Goal: Task Accomplishment & Management: Manage account settings

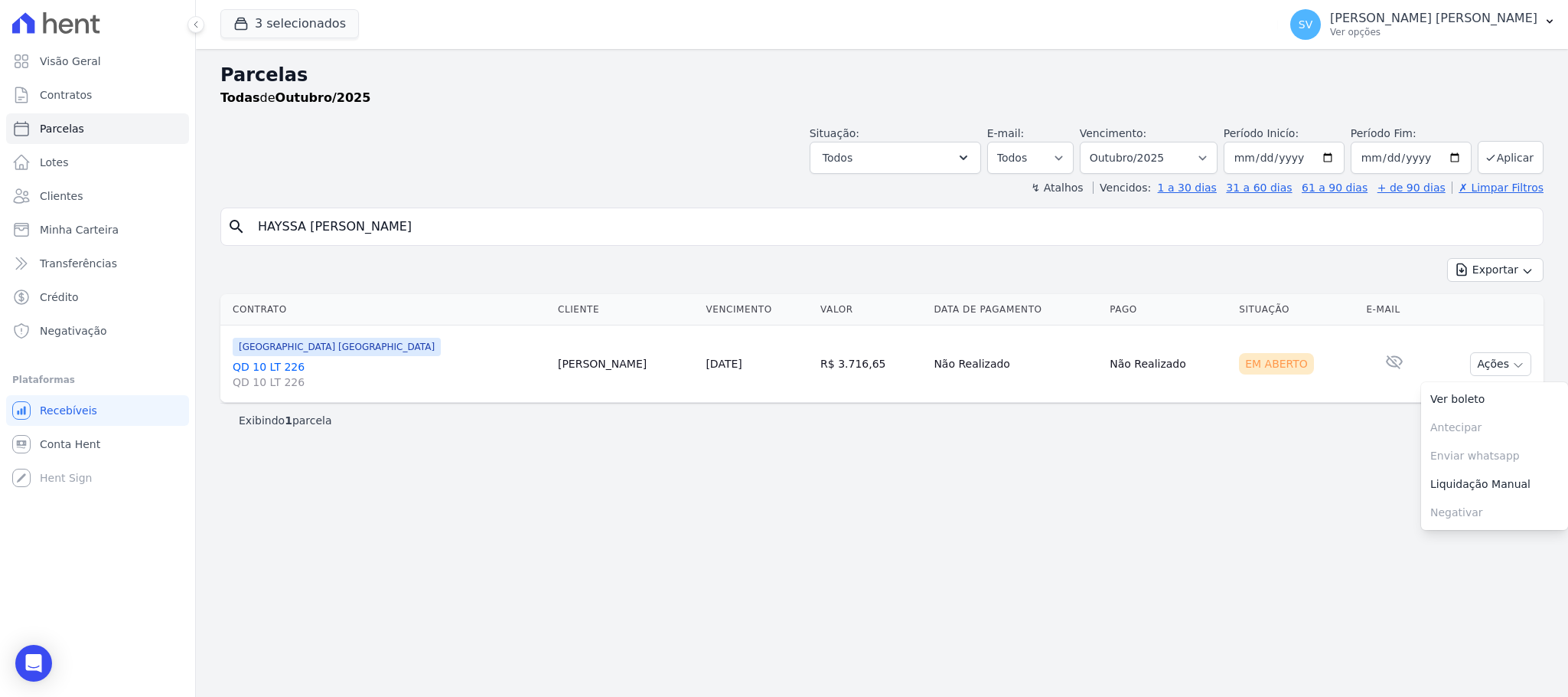
select select
drag, startPoint x: 0, startPoint y: 0, endPoint x: 168, endPoint y: 175, distance: 242.6
click at [170, 175] on div "Visão Geral Contratos [GEOGRAPHIC_DATA] Lotes Clientes Minha Carteira Transferê…" at bounding box center [784, 348] width 1568 height 697
type input "[PERSON_NAME]"
click at [485, 230] on input "[PERSON_NAME]" at bounding box center [892, 226] width 1288 height 31
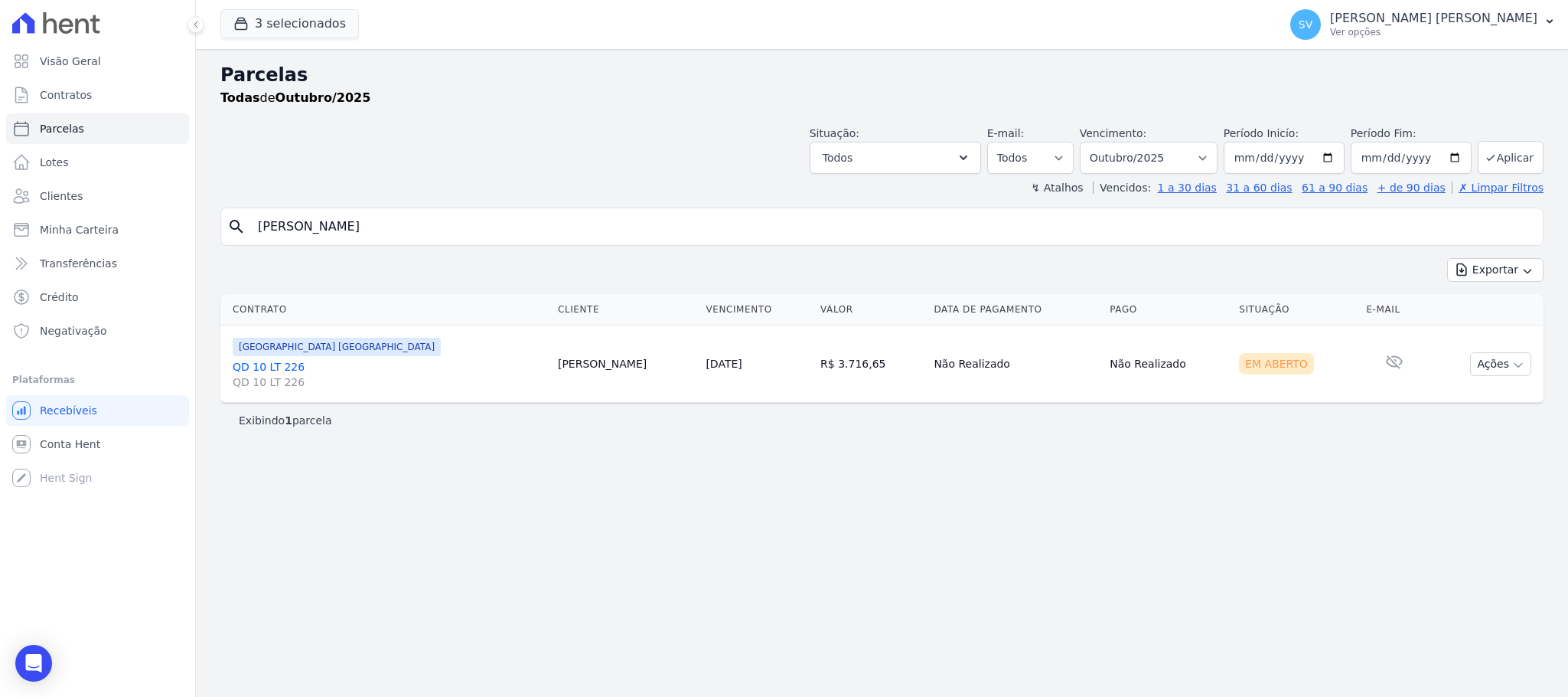
select select
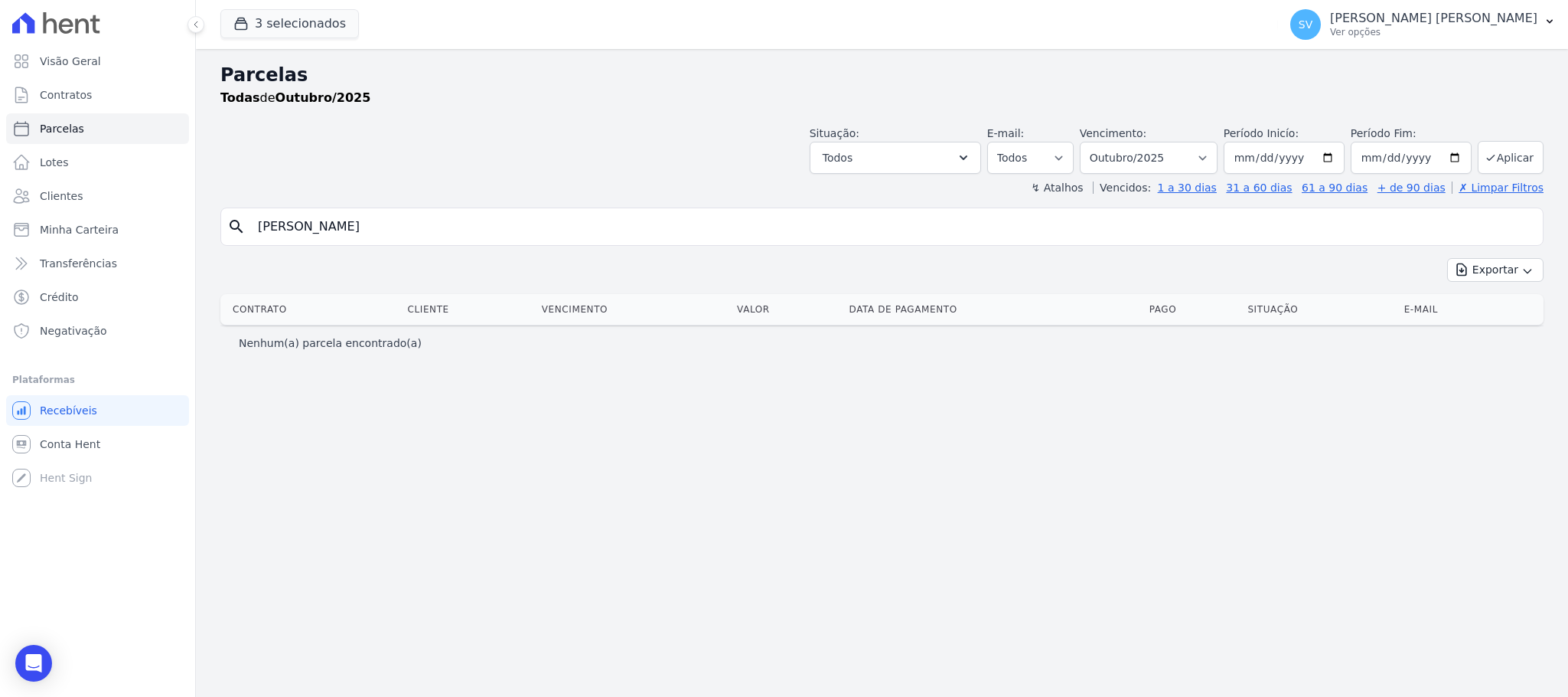
click at [467, 223] on input "[PERSON_NAME]" at bounding box center [892, 226] width 1288 height 31
drag, startPoint x: 464, startPoint y: 226, endPoint x: 162, endPoint y: 179, distance: 305.6
click at [159, 186] on div "Visão Geral Contratos [GEOGRAPHIC_DATA] Lotes Clientes Minha Carteira Transferê…" at bounding box center [784, 348] width 1568 height 697
click at [60, 189] on span "Clientes" at bounding box center [61, 196] width 43 height 15
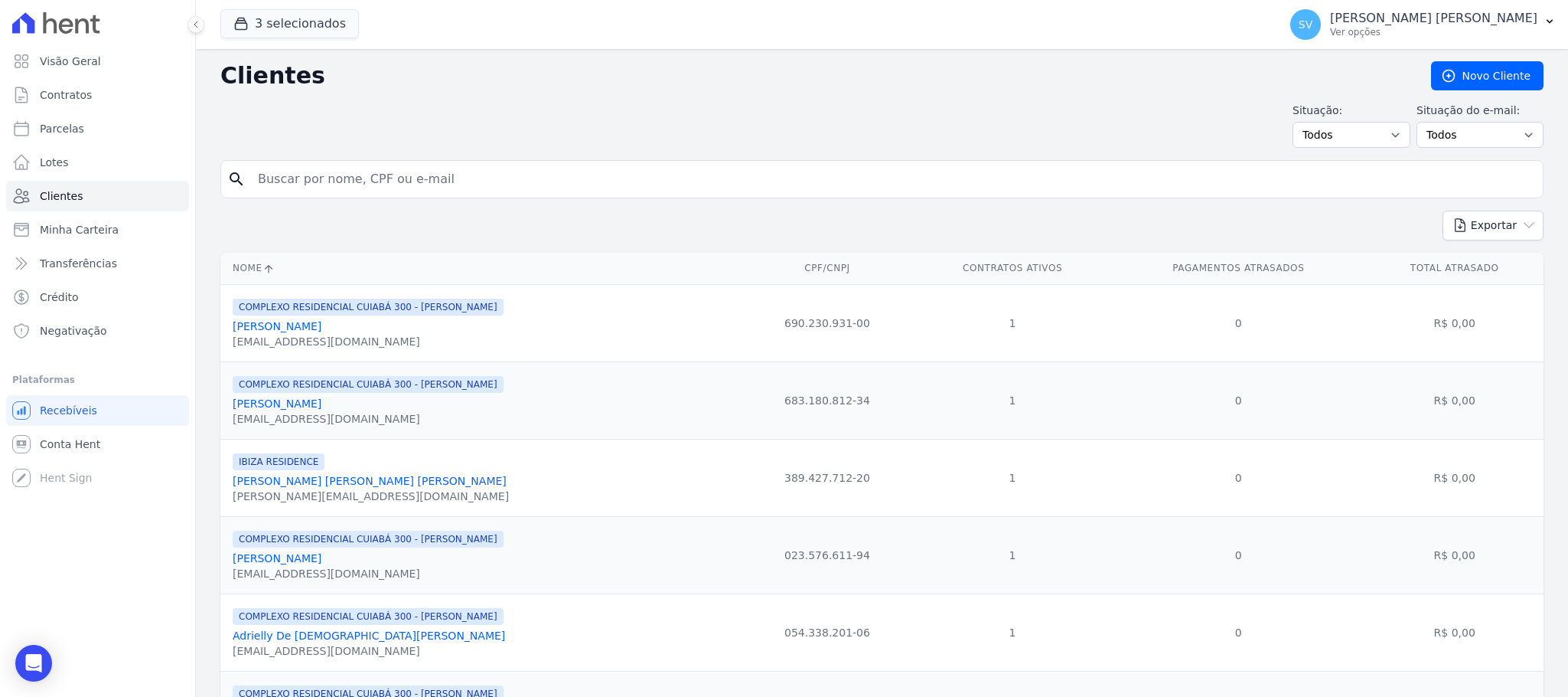
click at [441, 185] on input "search" at bounding box center [892, 179] width 1288 height 31
paste input "[PERSON_NAME]"
type input "[PERSON_NAME]"
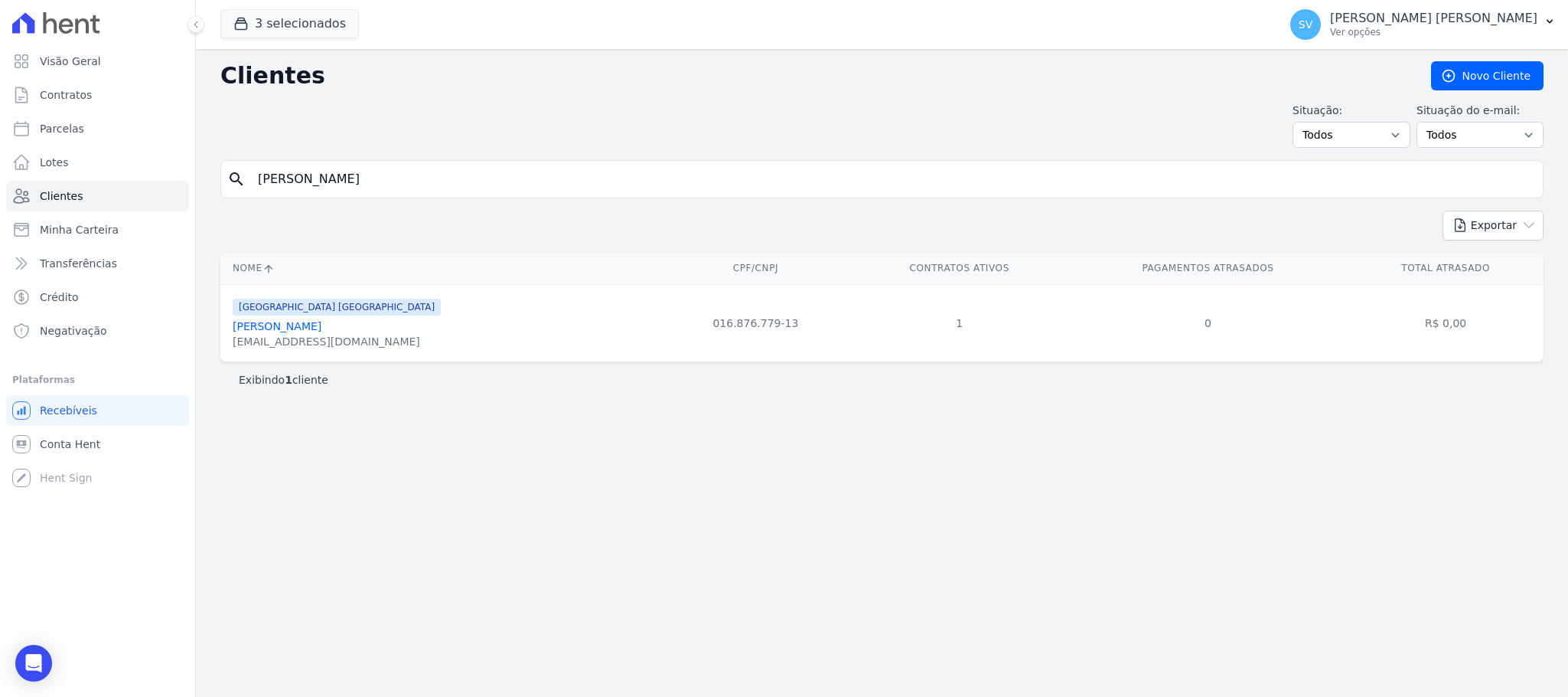
click at [321, 332] on link "[PERSON_NAME]" at bounding box center [277, 326] width 89 height 12
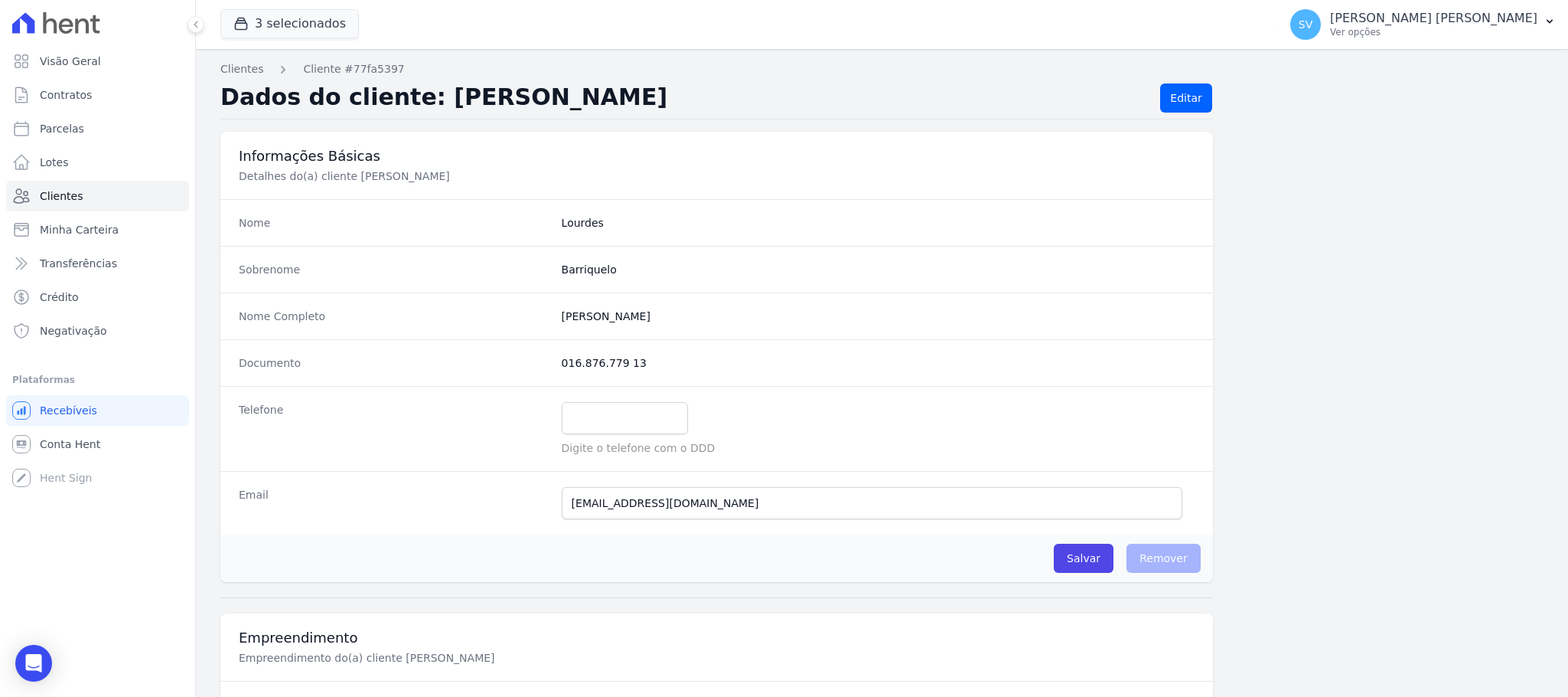
scroll to position [747, 0]
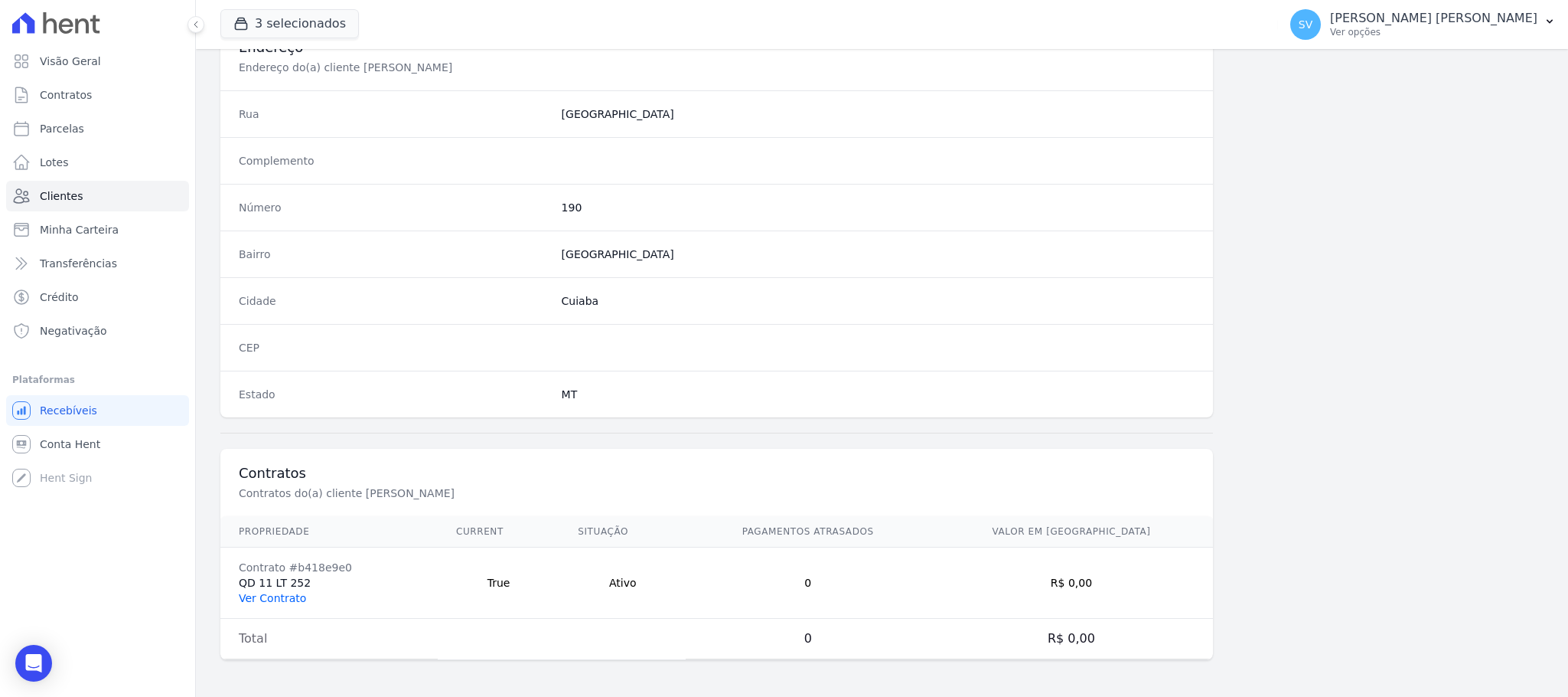
click at [281, 600] on link "Ver Contrato" at bounding box center [272, 598] width 67 height 12
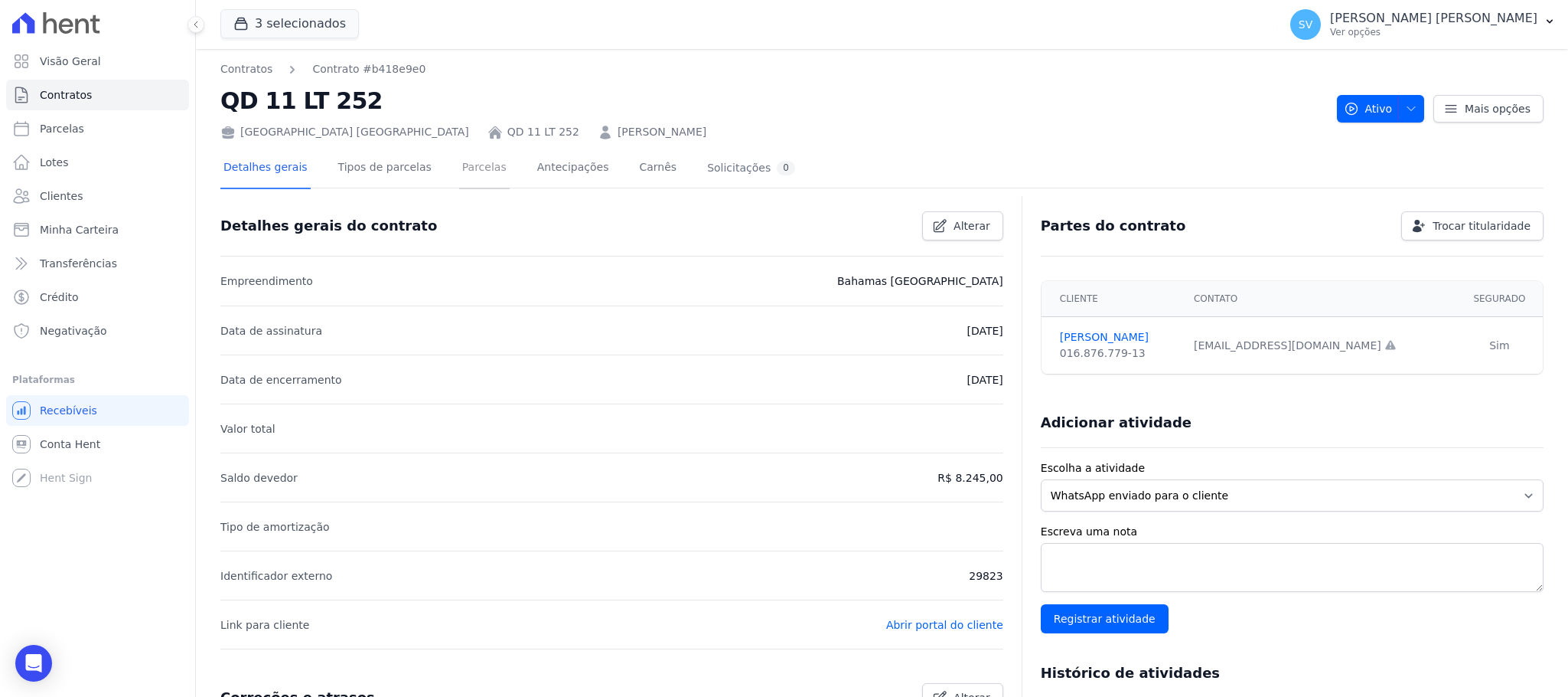
click at [459, 167] on link "Parcelas" at bounding box center [484, 168] width 51 height 41
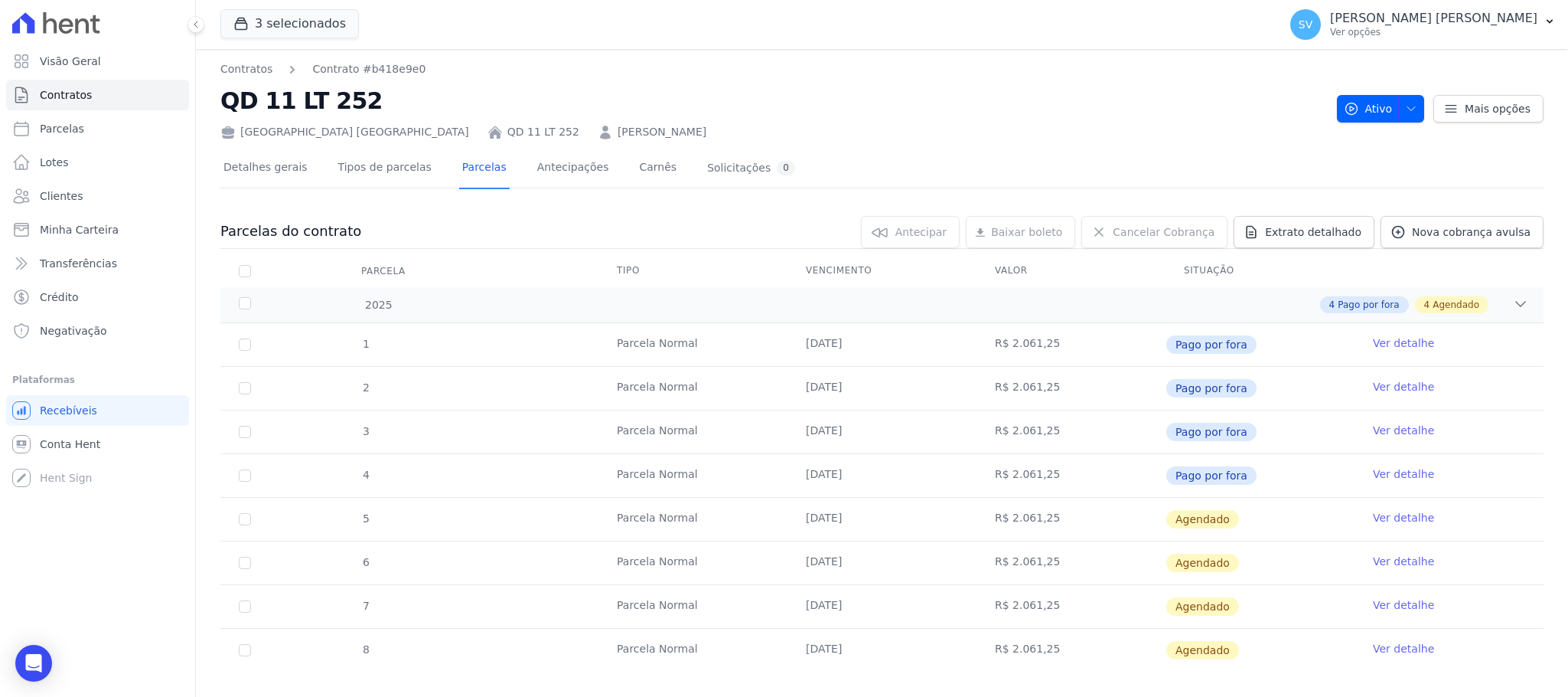
scroll to position [24, 0]
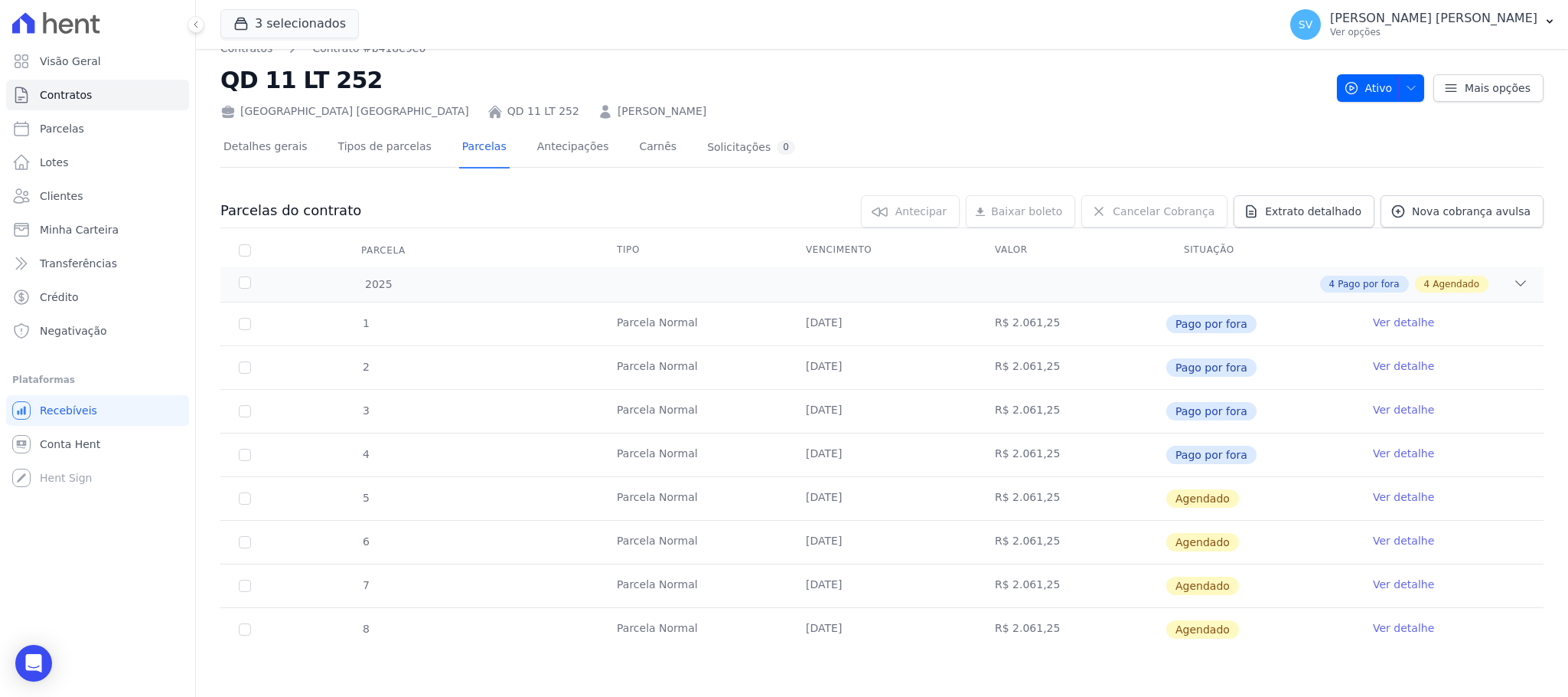
click at [1373, 501] on link "Ver detalhe" at bounding box center [1404, 496] width 61 height 15
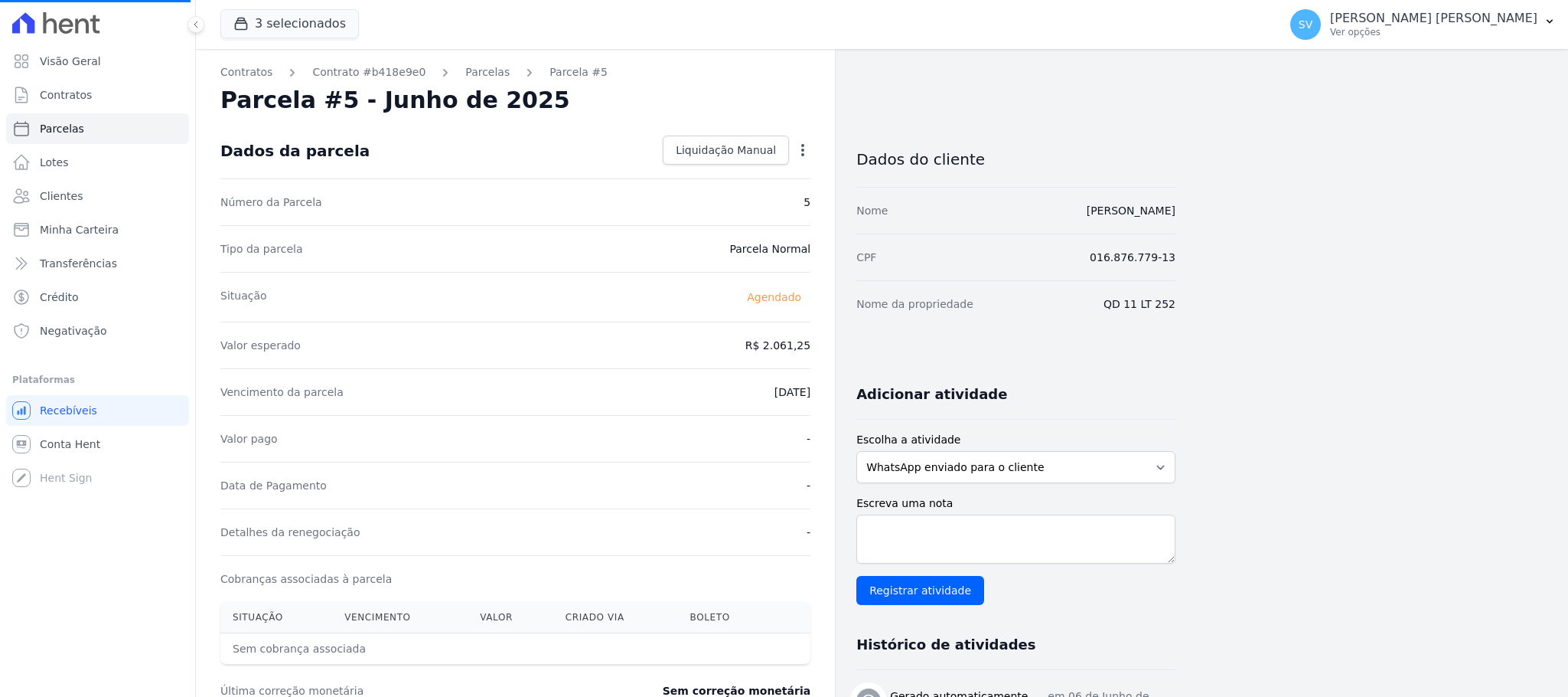
click at [802, 158] on div "Open options" at bounding box center [803, 152] width 15 height 19
click at [770, 157] on span "Liquidação Manual" at bounding box center [726, 150] width 100 height 15
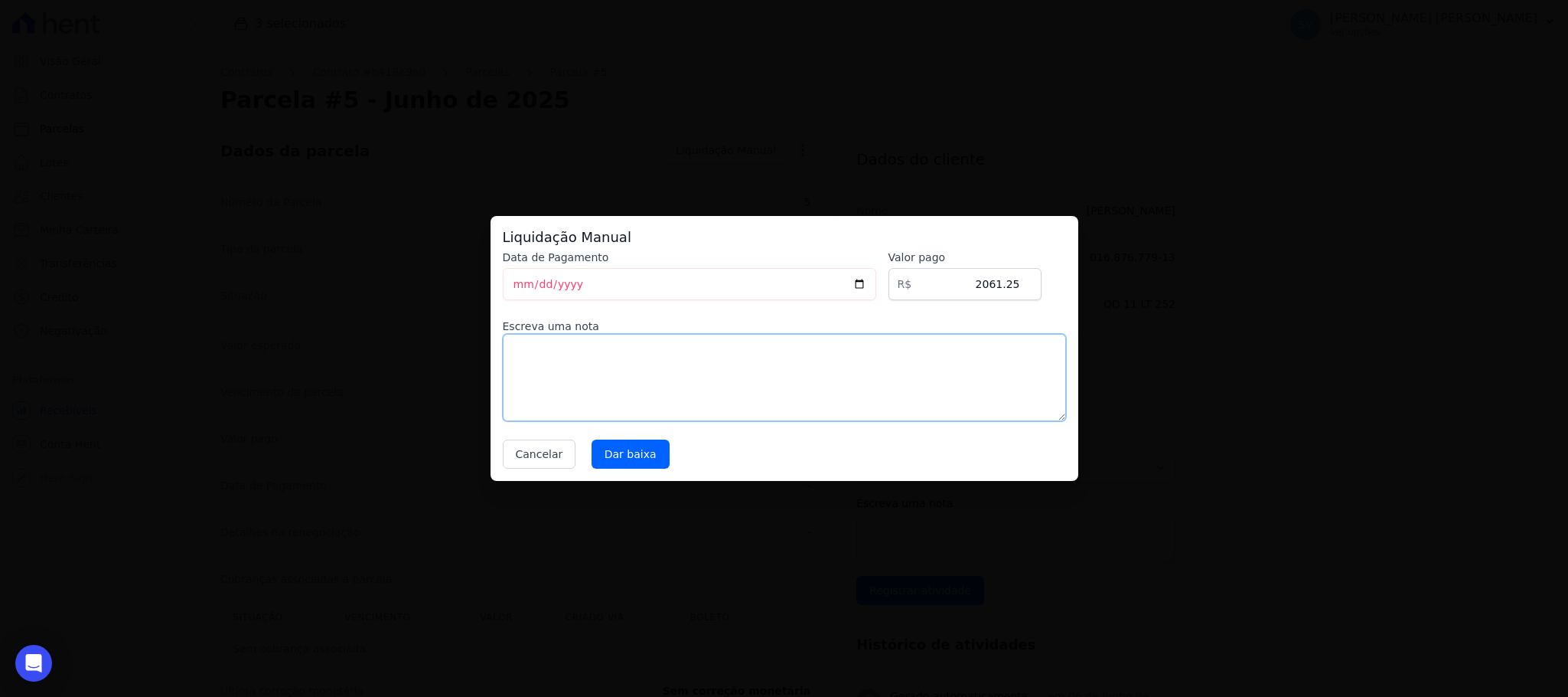
click at [549, 368] on textarea at bounding box center [784, 377] width 563 height 87
type textarea "Pago direto para construtora"
click at [631, 448] on input "Dar baixa" at bounding box center [630, 453] width 78 height 29
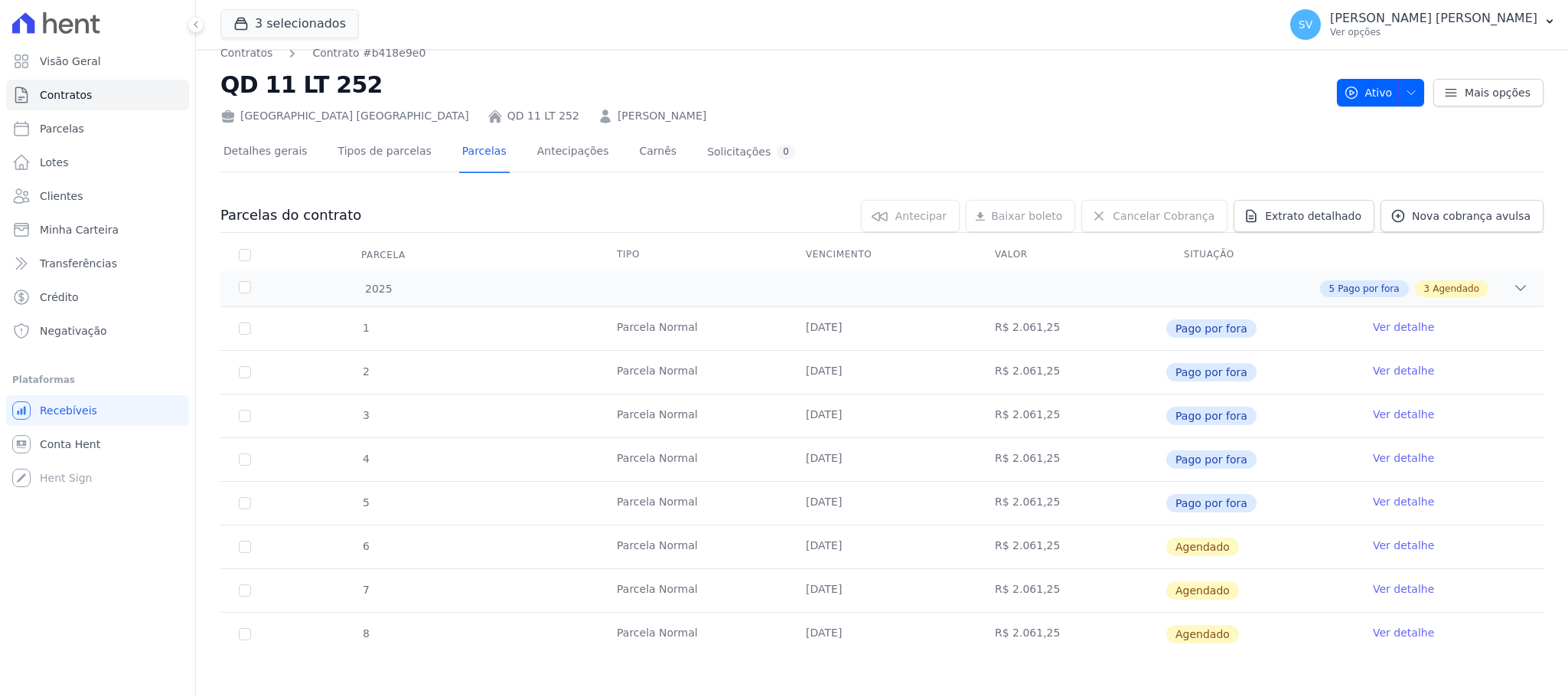
scroll to position [24, 0]
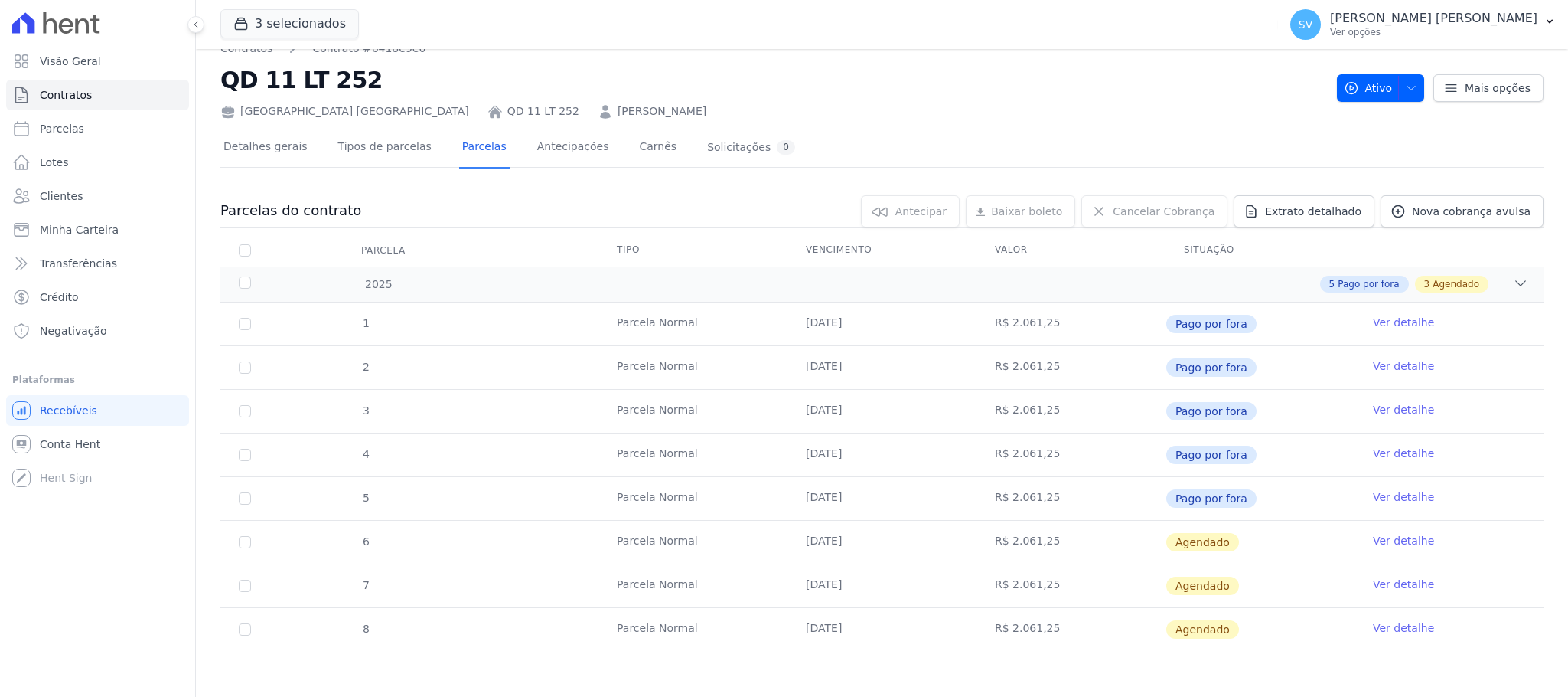
drag, startPoint x: 1374, startPoint y: 547, endPoint x: 1364, endPoint y: 554, distance: 12.2
click at [1373, 547] on link "Ver detalhe" at bounding box center [1404, 540] width 61 height 15
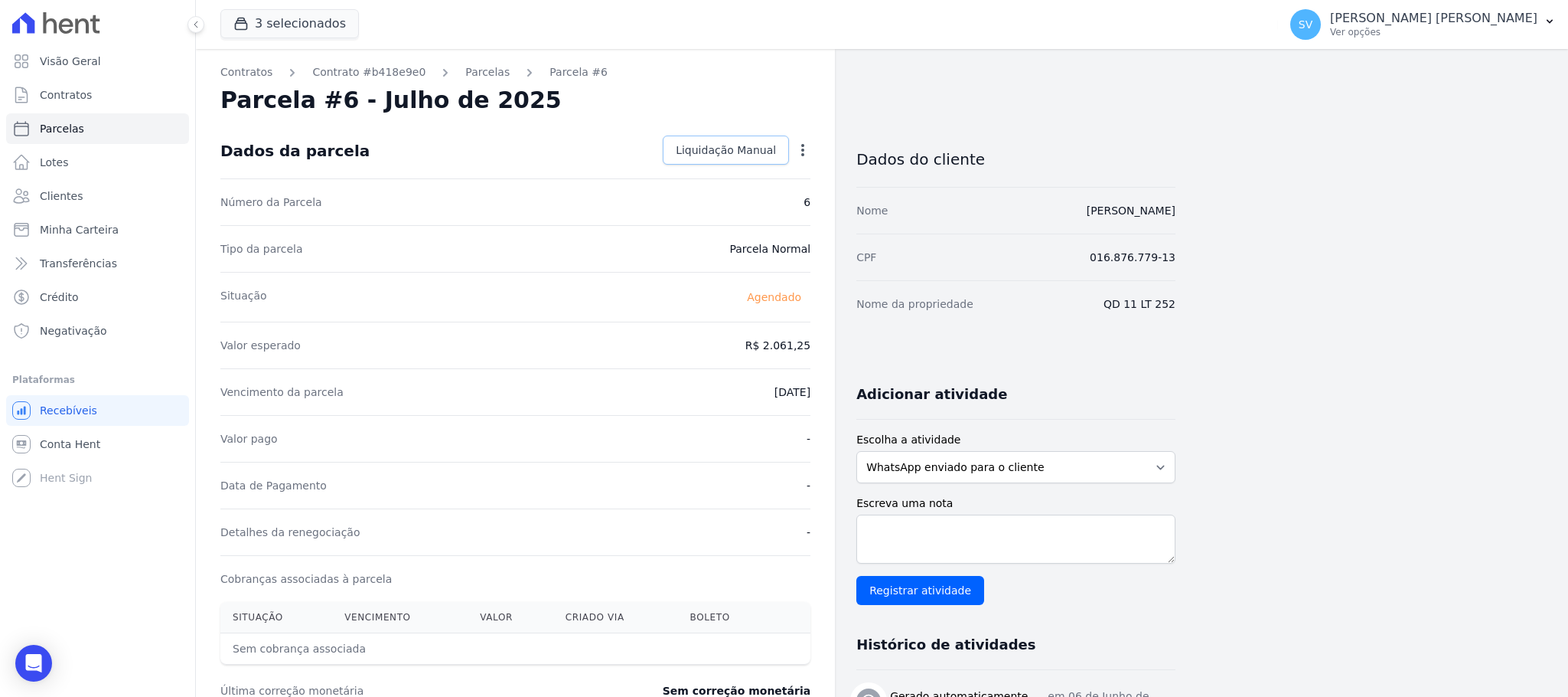
click at [767, 154] on span "Liquidação Manual" at bounding box center [726, 150] width 100 height 15
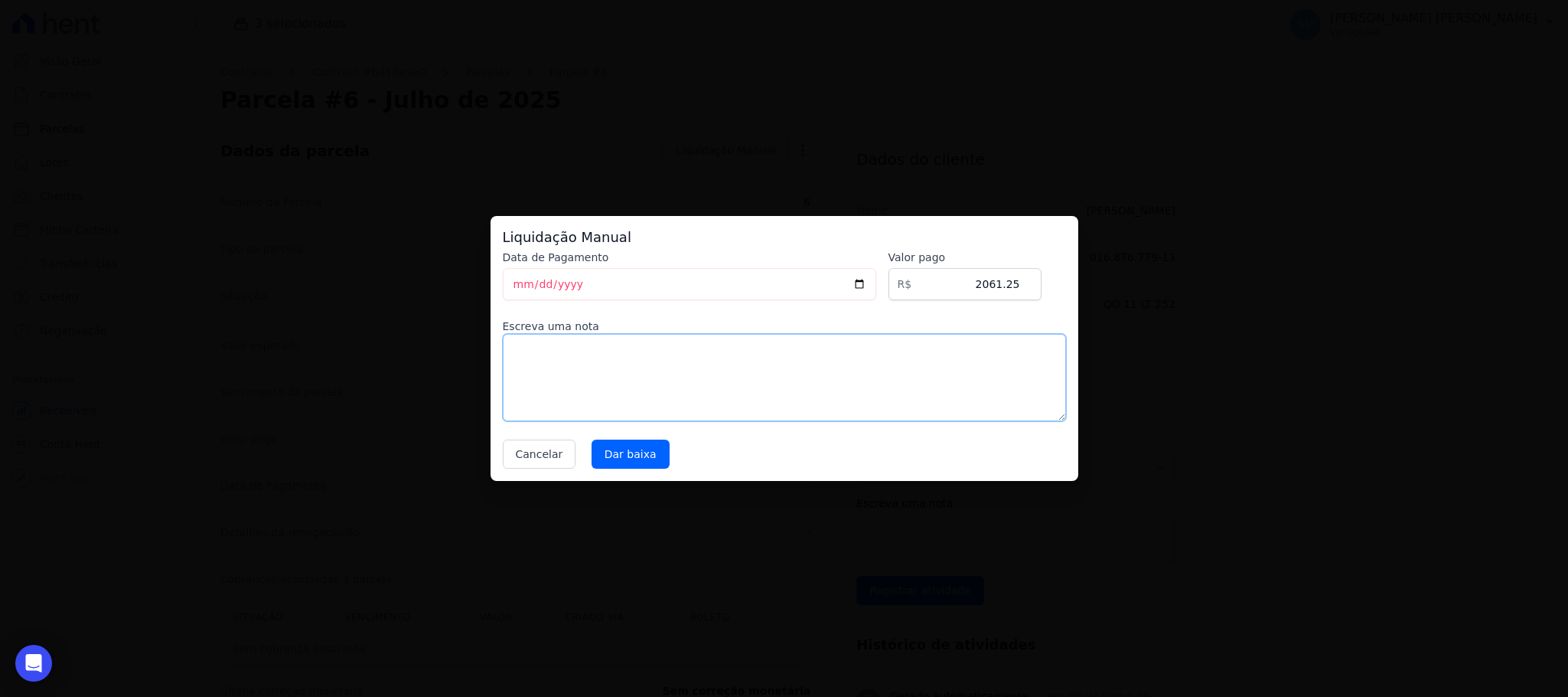
click at [552, 352] on textarea at bounding box center [784, 377] width 563 height 87
type textarea "Pagamento direto para construtora"
click at [630, 458] on input "Dar baixa" at bounding box center [630, 453] width 78 height 29
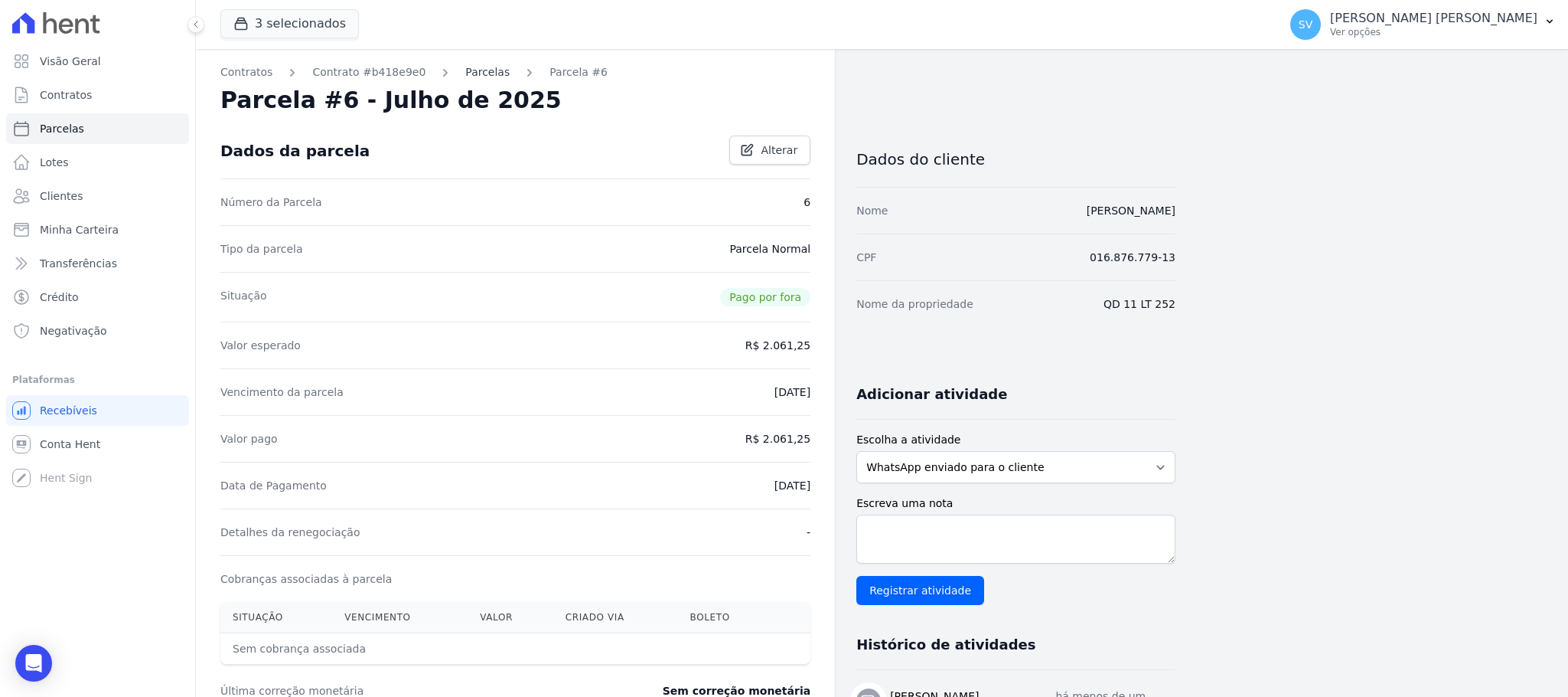
click at [466, 72] on link "Parcelas" at bounding box center [488, 72] width 45 height 16
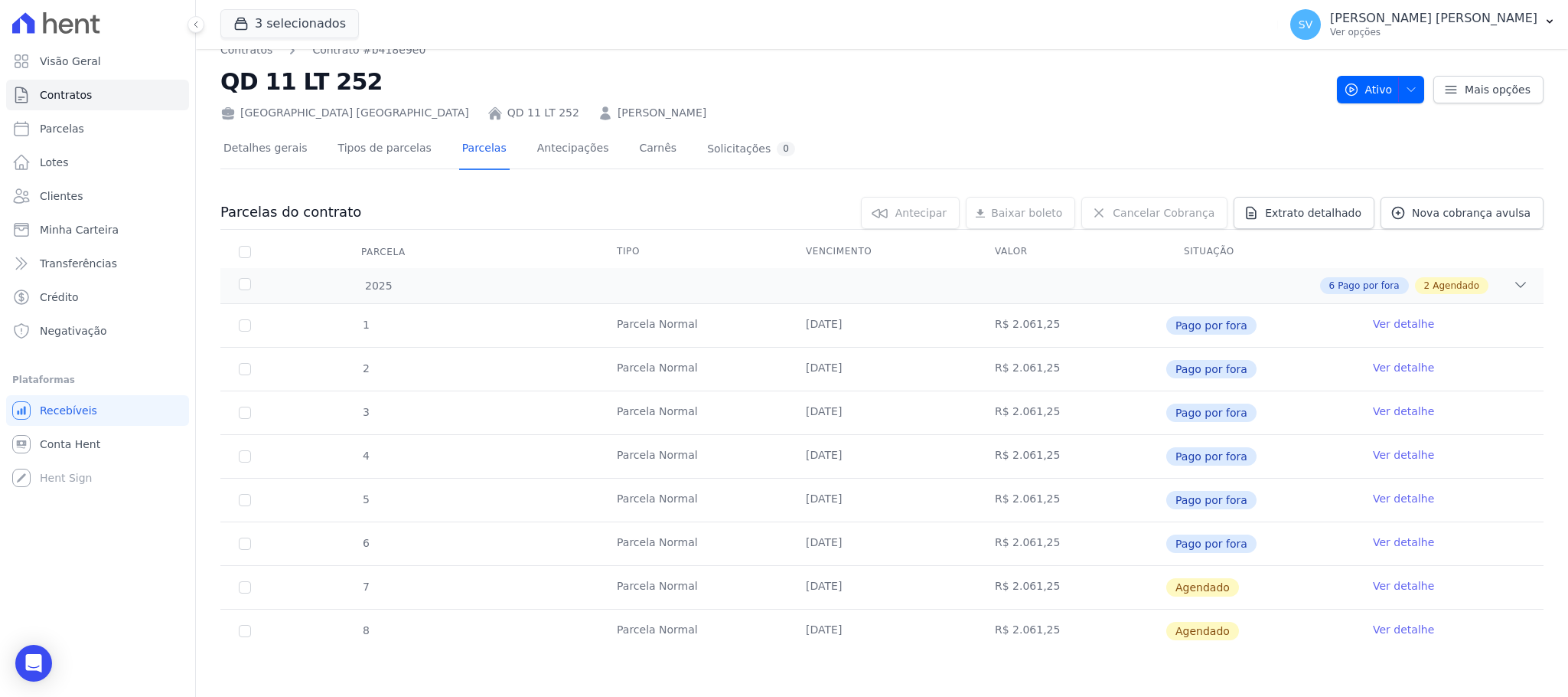
scroll to position [24, 0]
click at [1383, 583] on link "Ver detalhe" at bounding box center [1404, 584] width 61 height 15
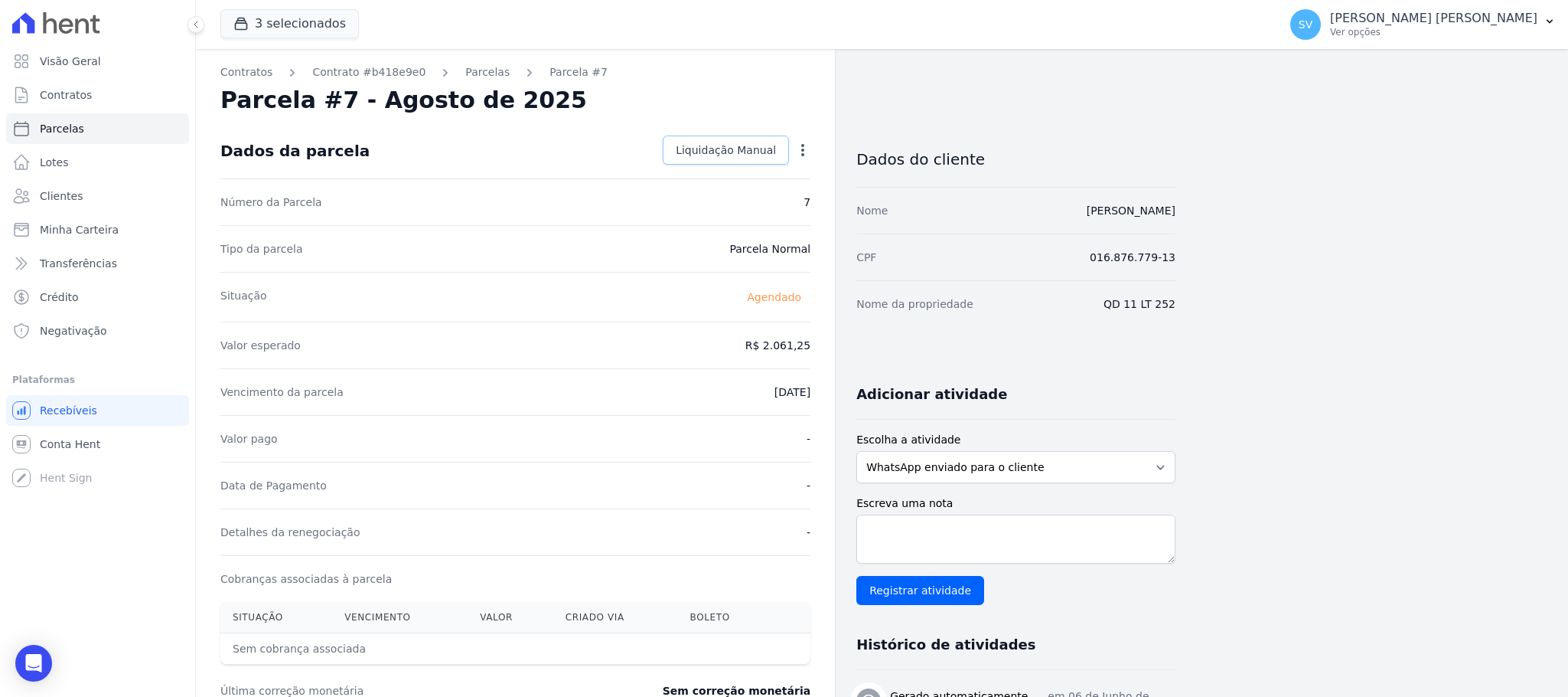
click at [763, 136] on link "Liquidação Manual" at bounding box center [726, 150] width 126 height 29
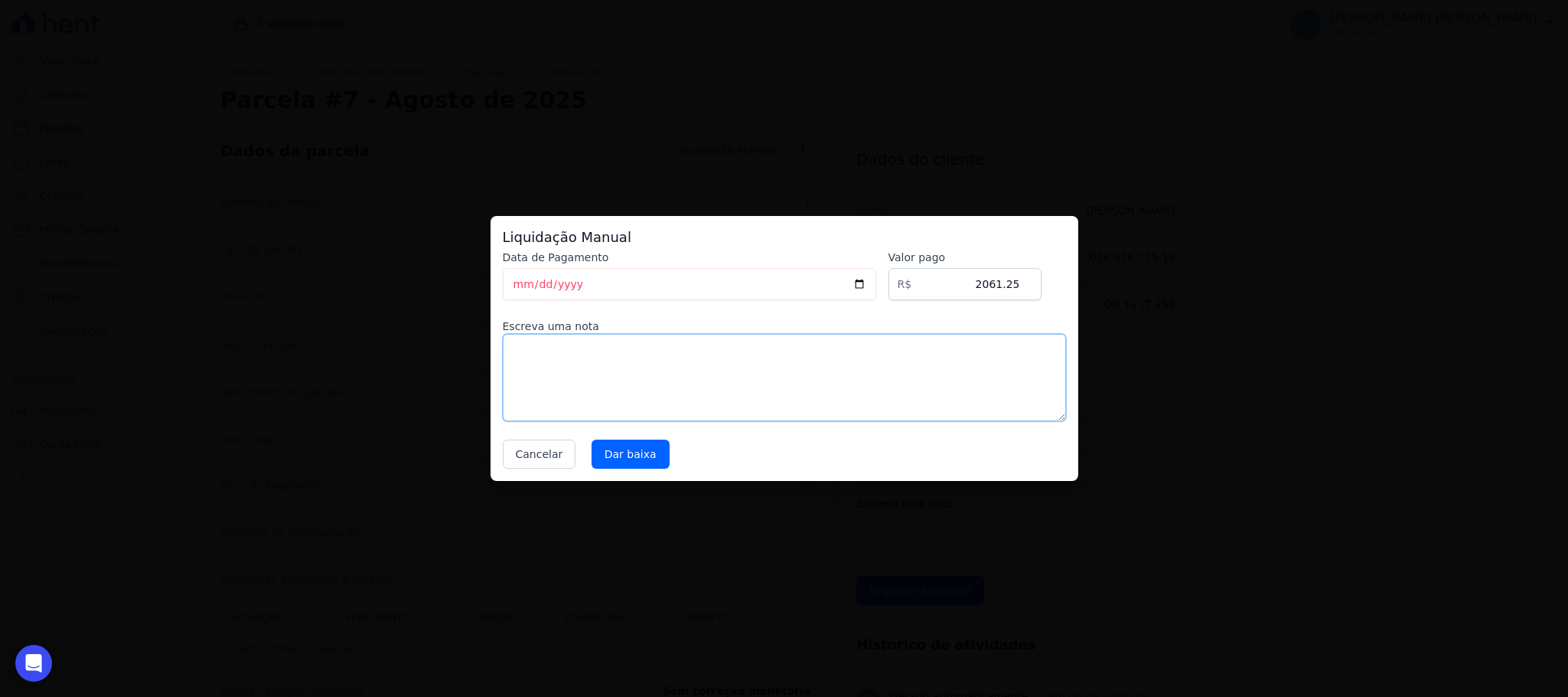
click at [645, 352] on textarea at bounding box center [784, 377] width 563 height 87
click at [673, 355] on textarea "Pago diretamente para a Construtora" at bounding box center [784, 377] width 563 height 87
type textarea "Pago diretamente para a Construtora"
click at [615, 457] on input "Dar baixa" at bounding box center [630, 453] width 78 height 29
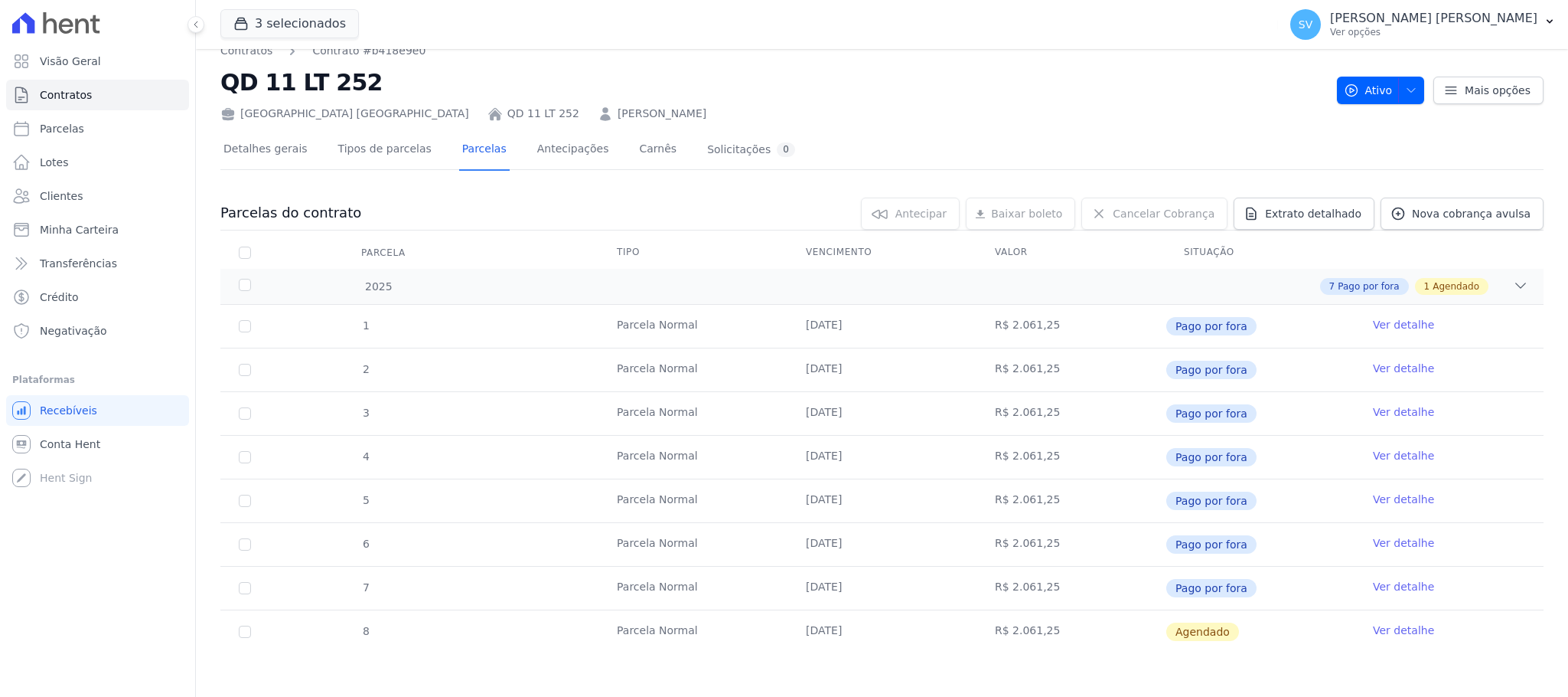
scroll to position [24, 0]
click at [1373, 631] on link "Ver detalhe" at bounding box center [1404, 628] width 61 height 15
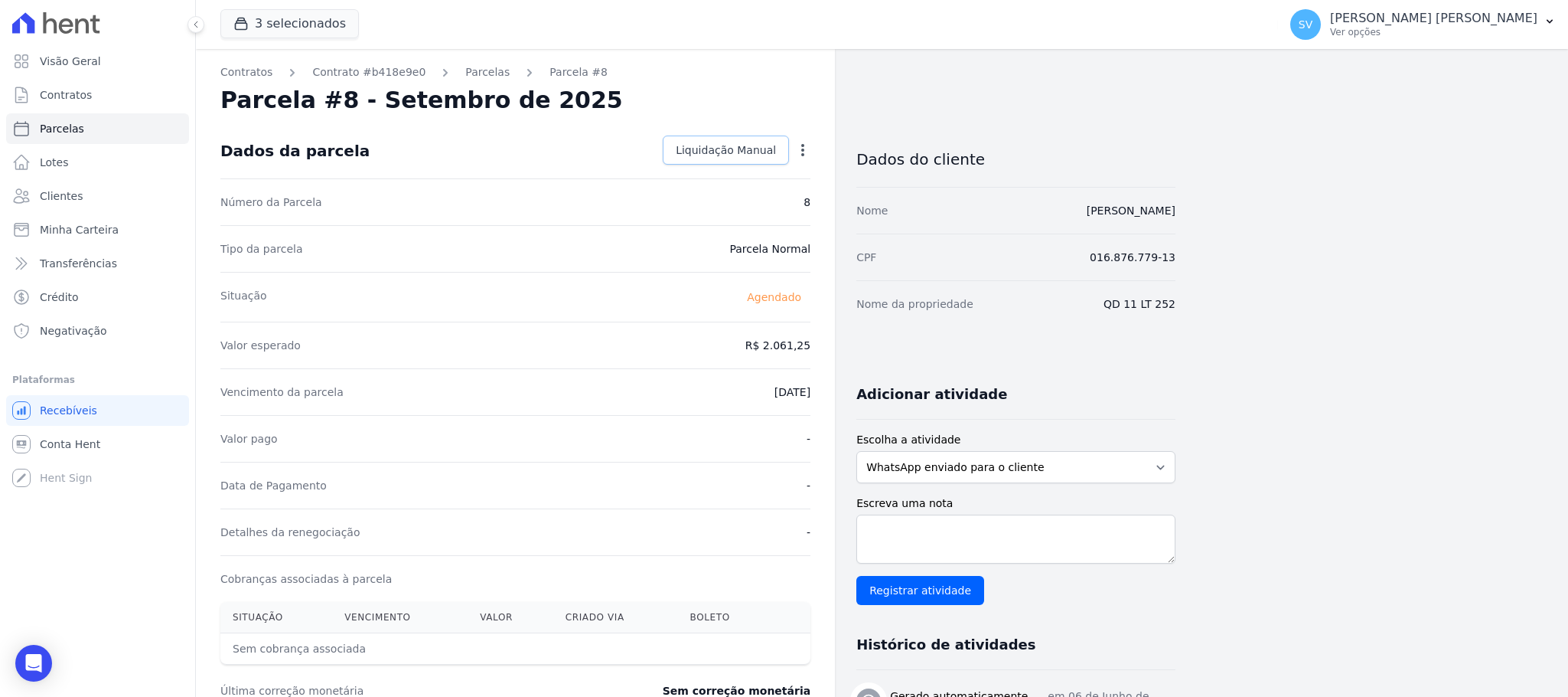
click at [750, 154] on span "Liquidação Manual" at bounding box center [726, 150] width 100 height 15
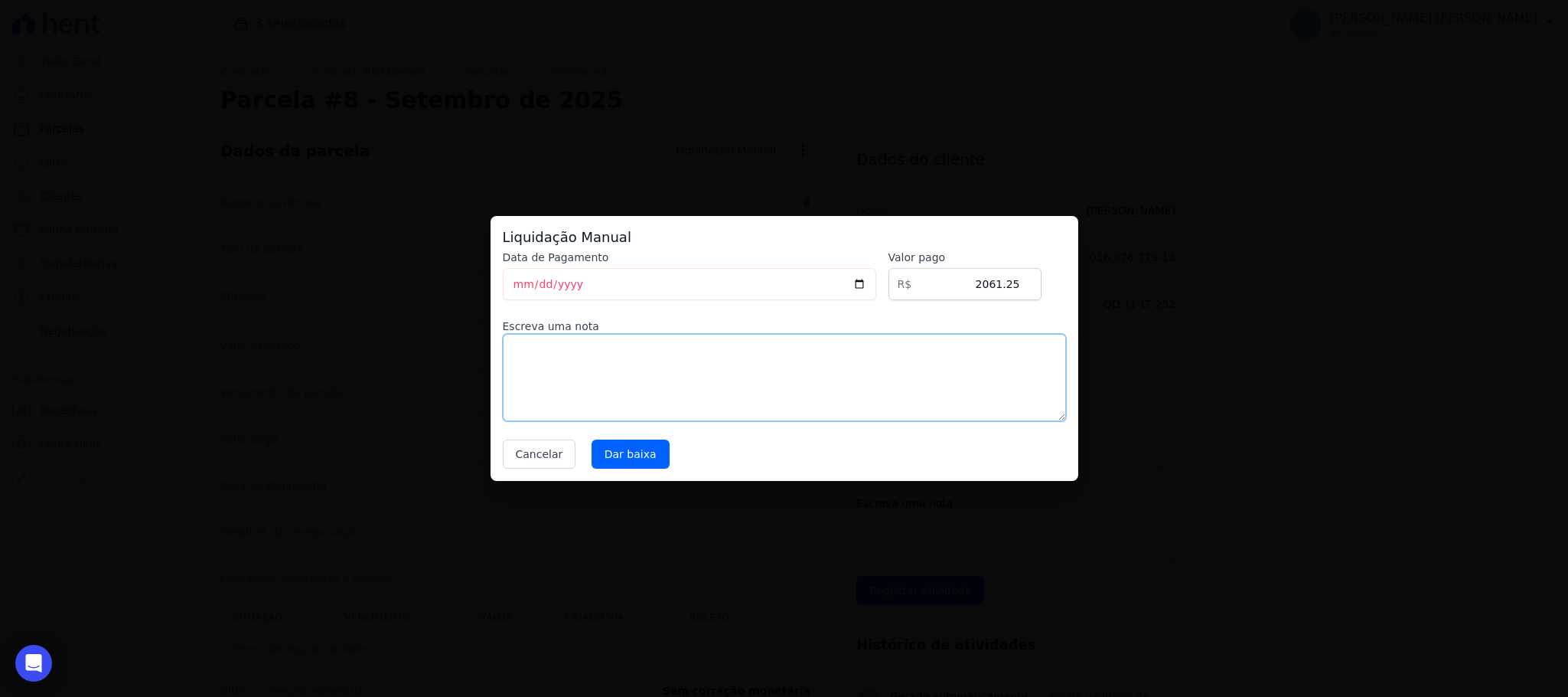
click at [561, 370] on textarea at bounding box center [784, 377] width 563 height 87
click at [588, 351] on textarea "Pagamento deireto para a Construtora." at bounding box center [784, 377] width 563 height 87
type textarea "Pagamento direto para a Construtora."
click at [622, 451] on input "Dar baixa" at bounding box center [630, 453] width 78 height 29
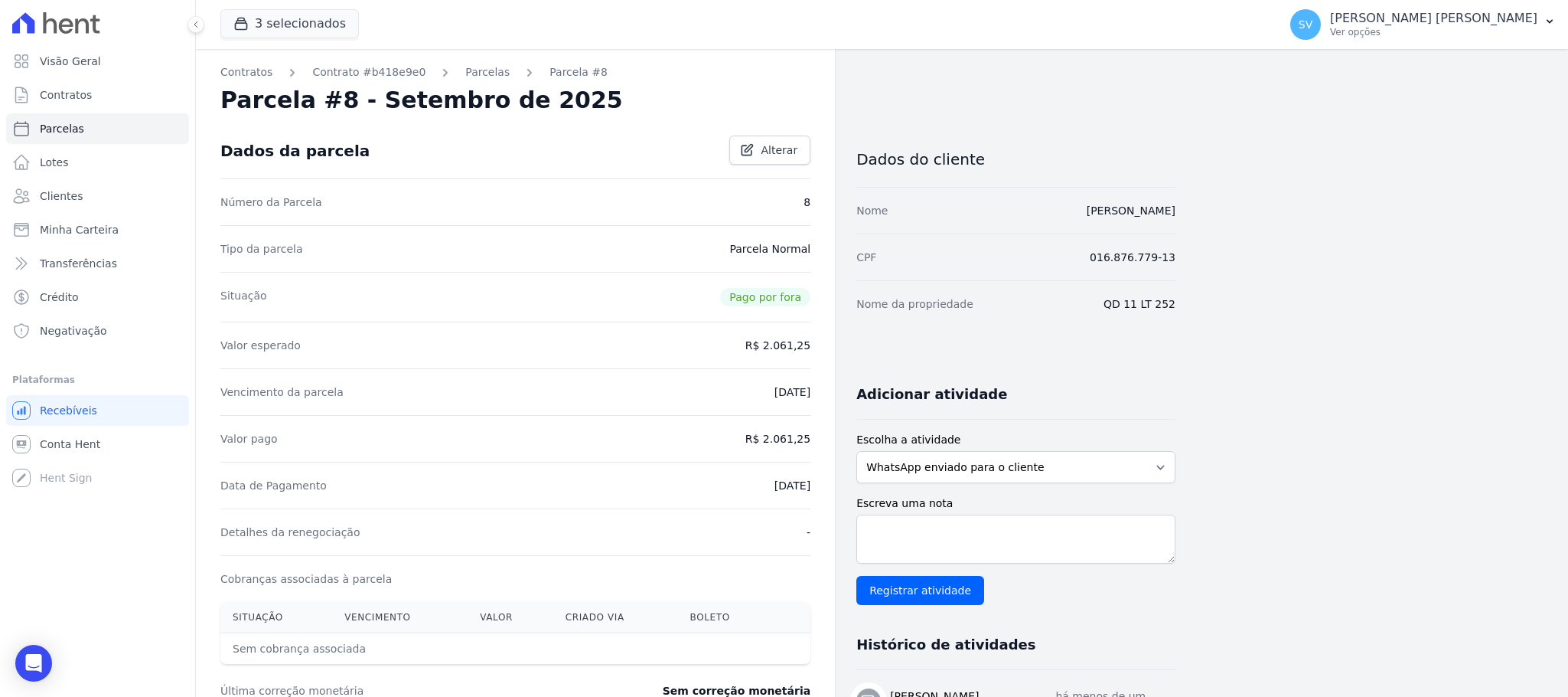
click at [465, 80] on div "Contratos Contrato #b418e9e0 [GEOGRAPHIC_DATA] Parcela #8 [GEOGRAPHIC_DATA] #8 …" at bounding box center [516, 541] width 639 height 985
click at [466, 72] on link "Parcelas" at bounding box center [488, 72] width 45 height 16
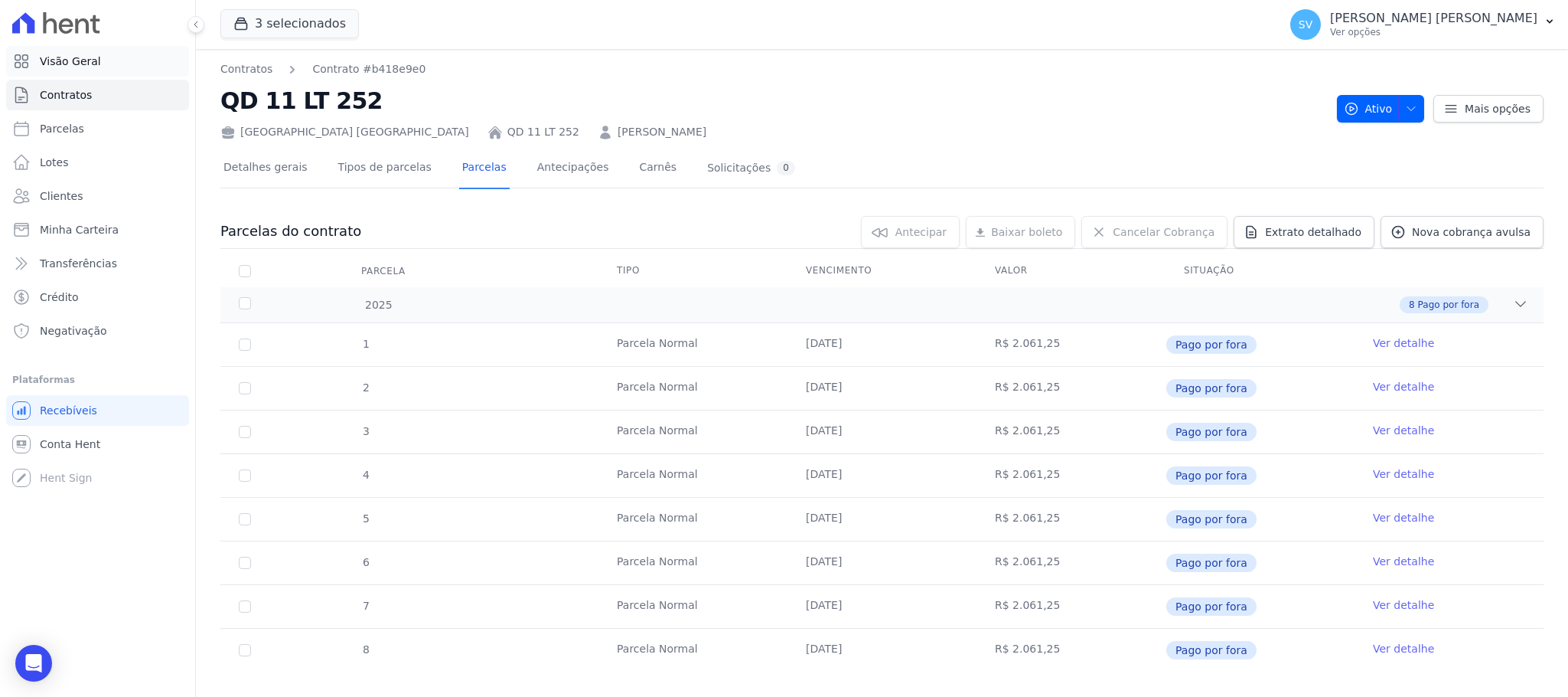
click at [60, 65] on span "Visão Geral" at bounding box center [70, 61] width 61 height 15
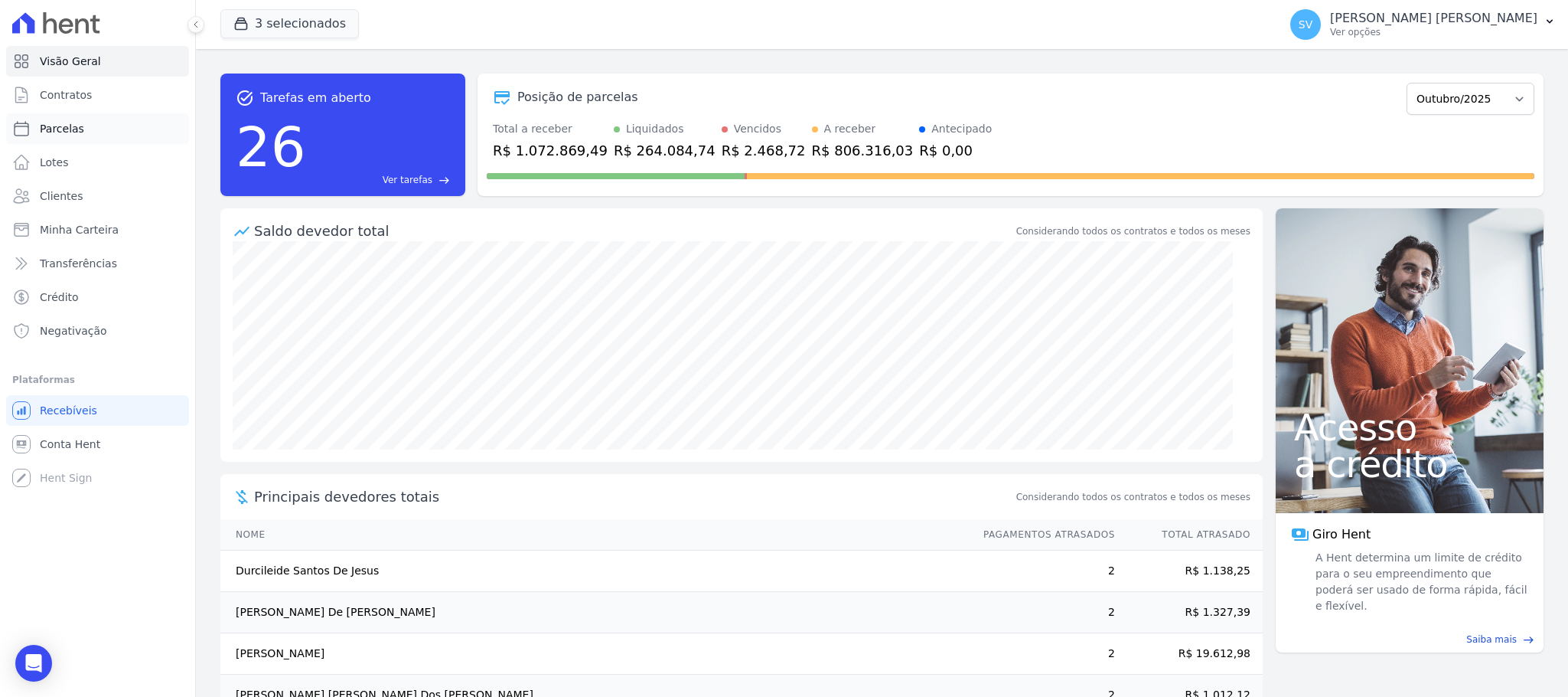
click at [45, 136] on link "Parcelas" at bounding box center [97, 128] width 183 height 31
select select
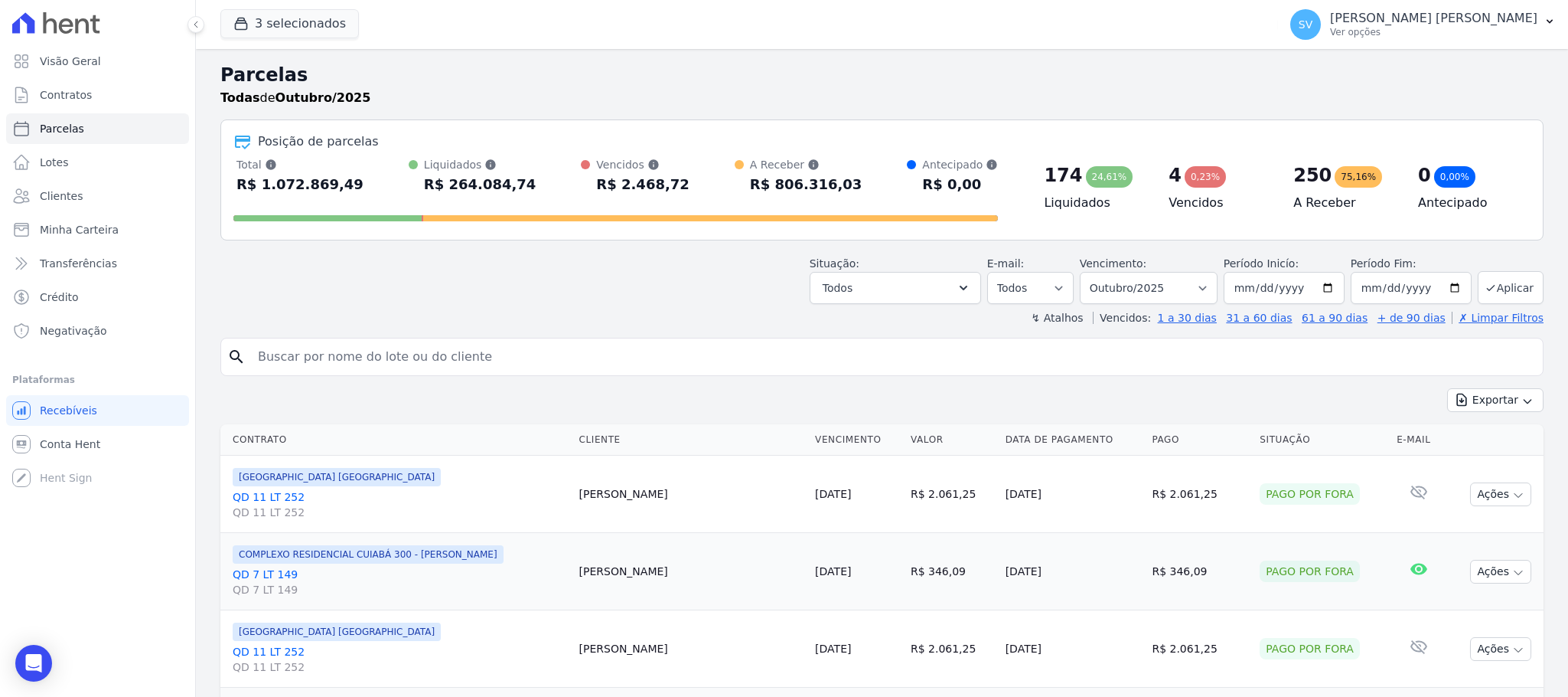
click at [423, 368] on input "search" at bounding box center [892, 356] width 1288 height 31
paste input "[PERSON_NAME] [PERSON_NAME]"
type input "[PERSON_NAME] [PERSON_NAME]"
select select
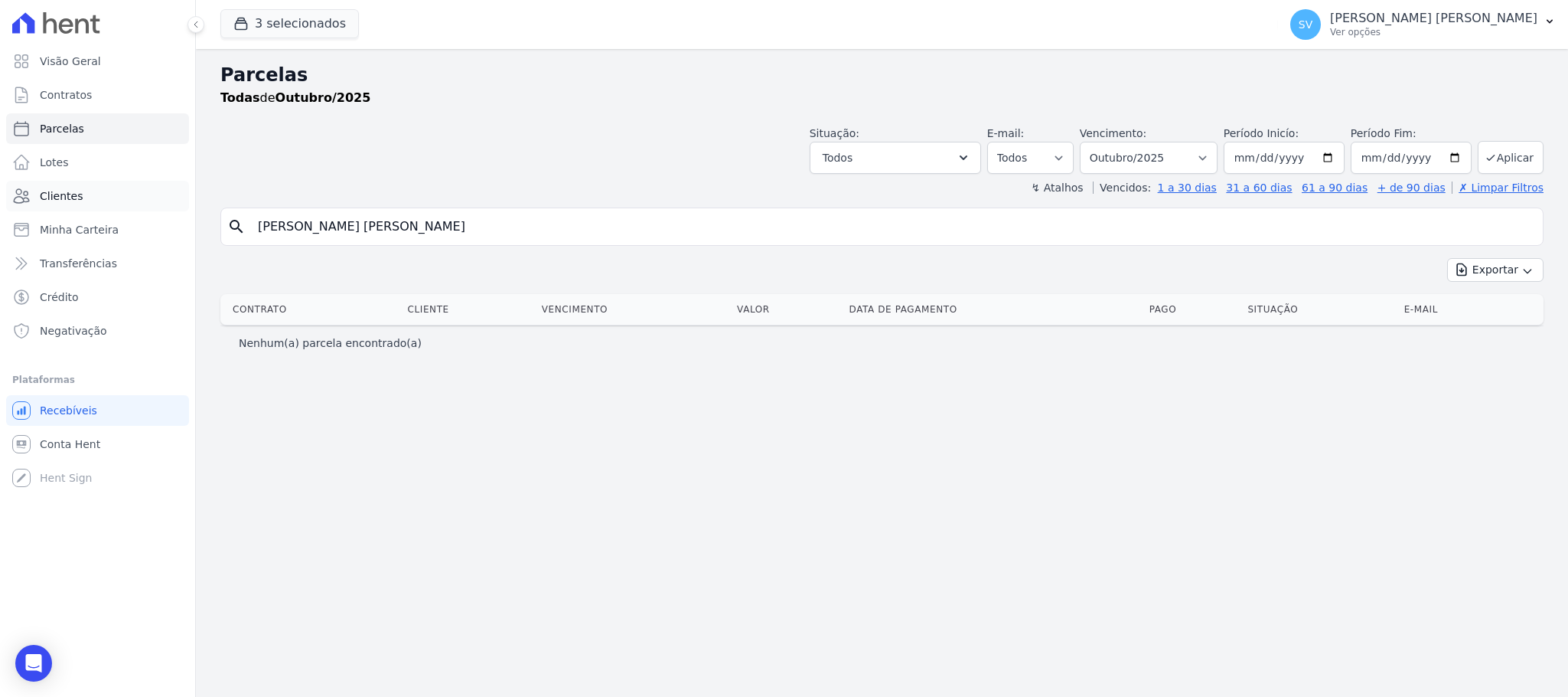
click at [75, 196] on span "Clientes" at bounding box center [61, 196] width 43 height 15
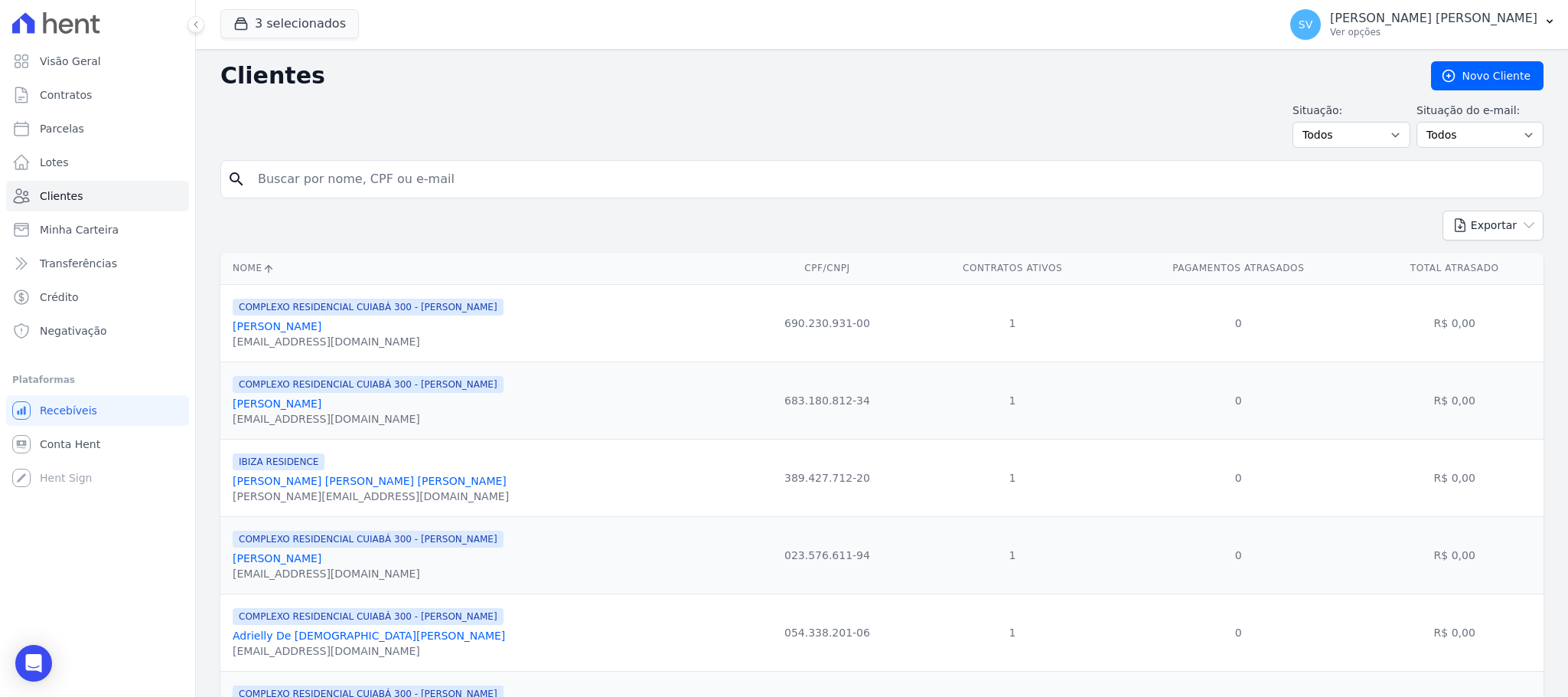
click at [388, 186] on input "search" at bounding box center [892, 179] width 1288 height 31
paste input "[PERSON_NAME] [PERSON_NAME]"
type input "[PERSON_NAME] [PERSON_NAME]"
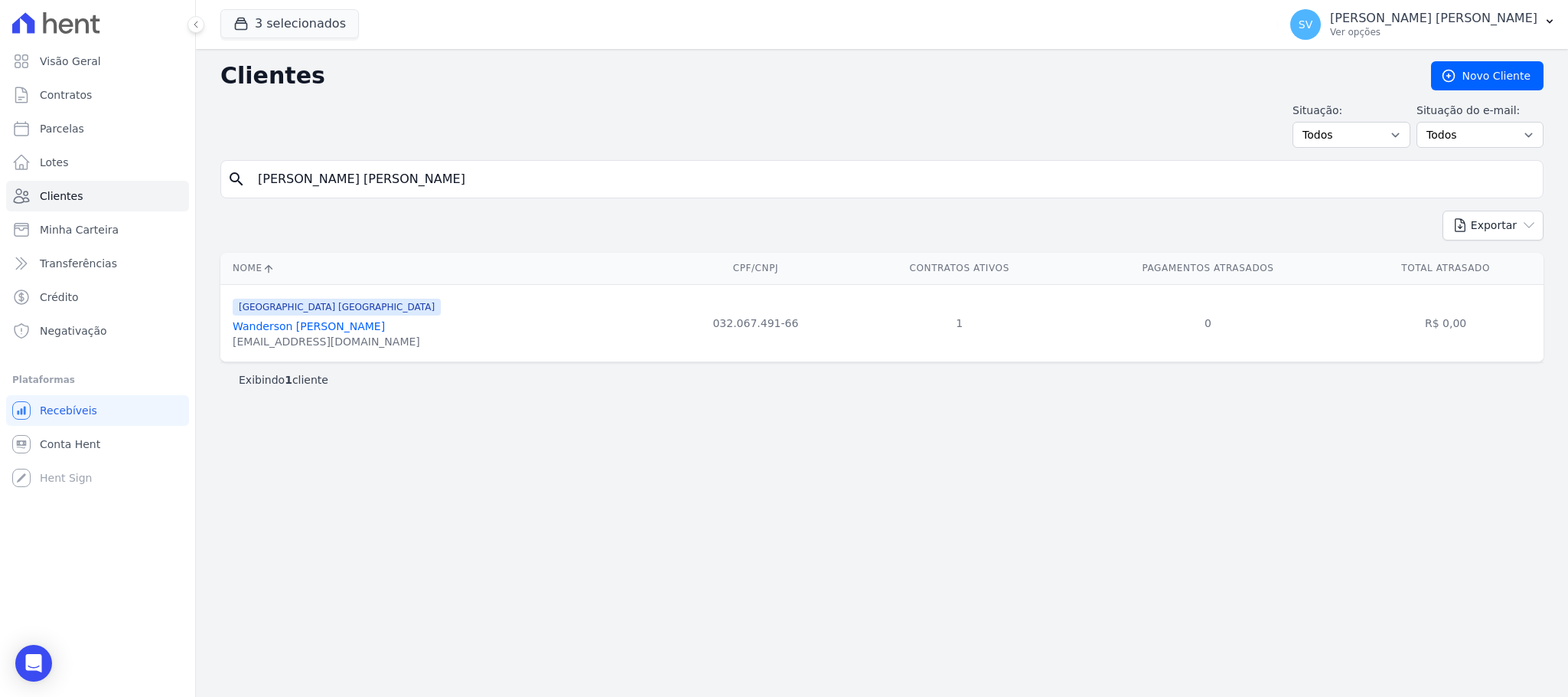
click at [330, 332] on link "Wanderson [PERSON_NAME]" at bounding box center [309, 326] width 152 height 12
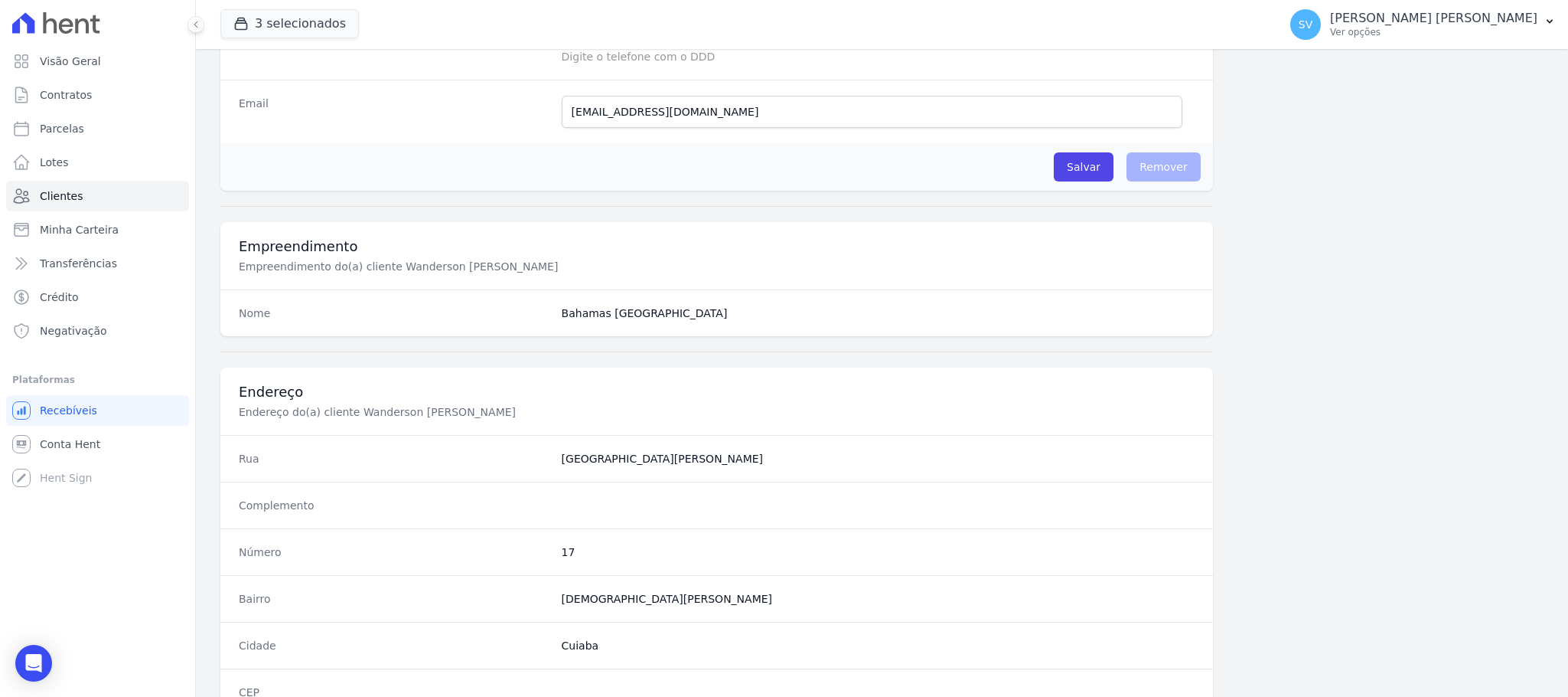
scroll to position [747, 0]
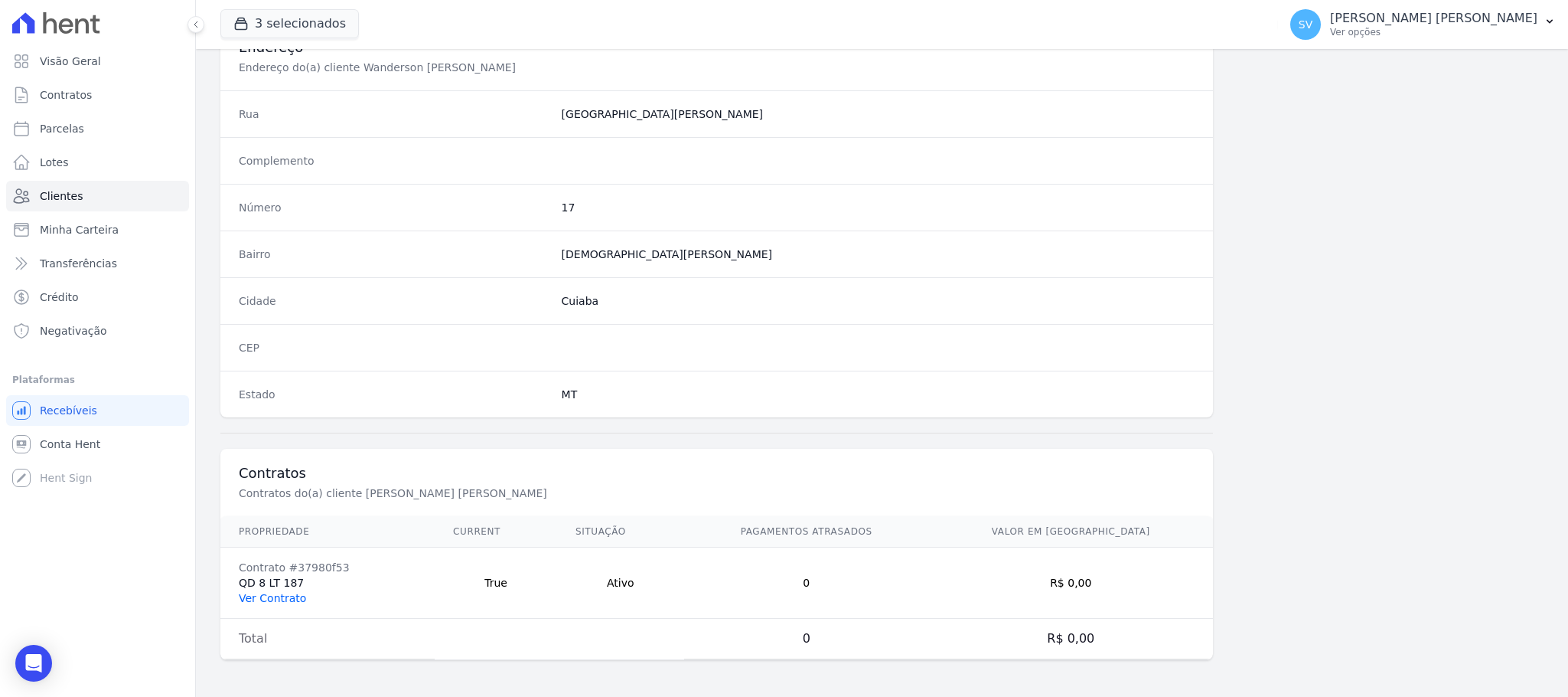
click at [277, 598] on link "Ver Contrato" at bounding box center [272, 598] width 67 height 12
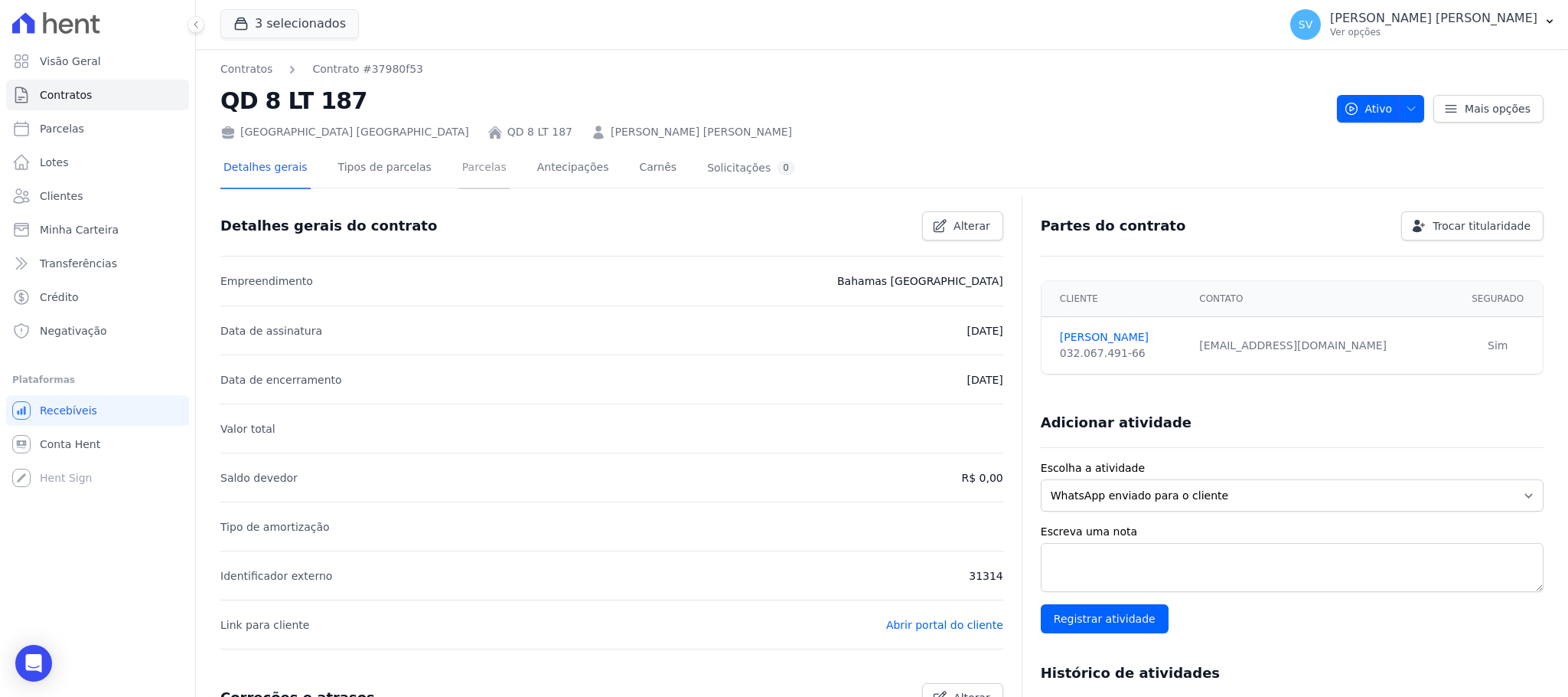
click at [466, 170] on link "Parcelas" at bounding box center [484, 168] width 51 height 41
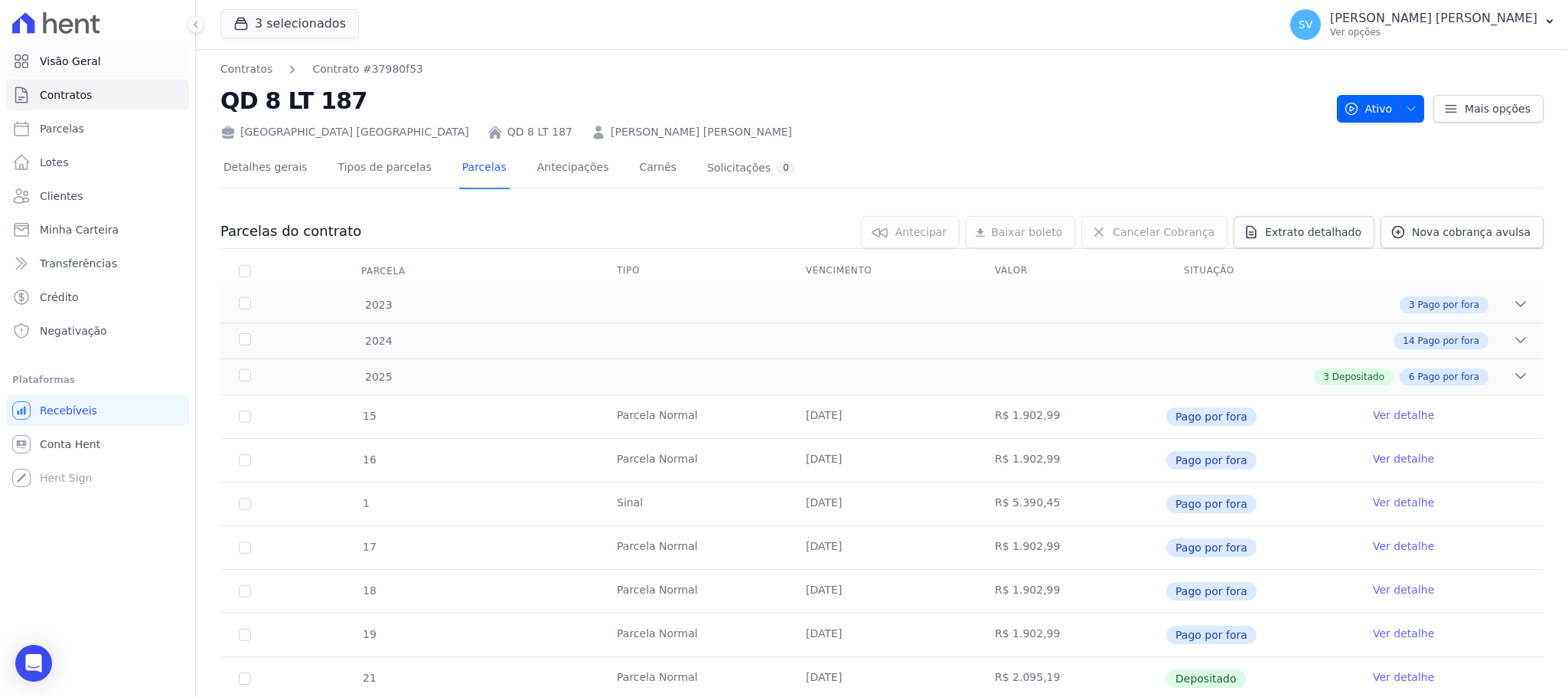
click at [101, 57] on link "Visão Geral" at bounding box center [97, 61] width 183 height 31
